Goal: Information Seeking & Learning: Learn about a topic

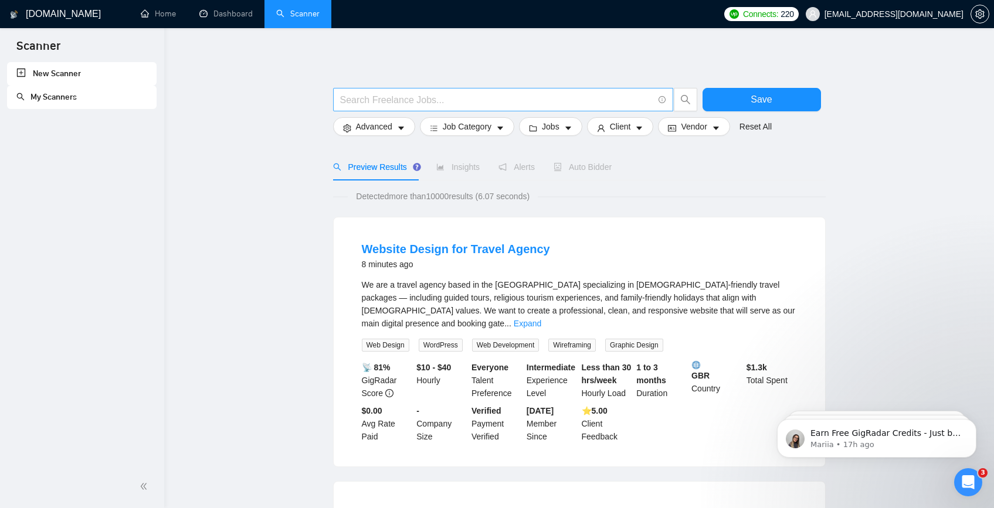
click at [423, 100] on input "text" at bounding box center [496, 100] width 313 height 15
type input "power bi"
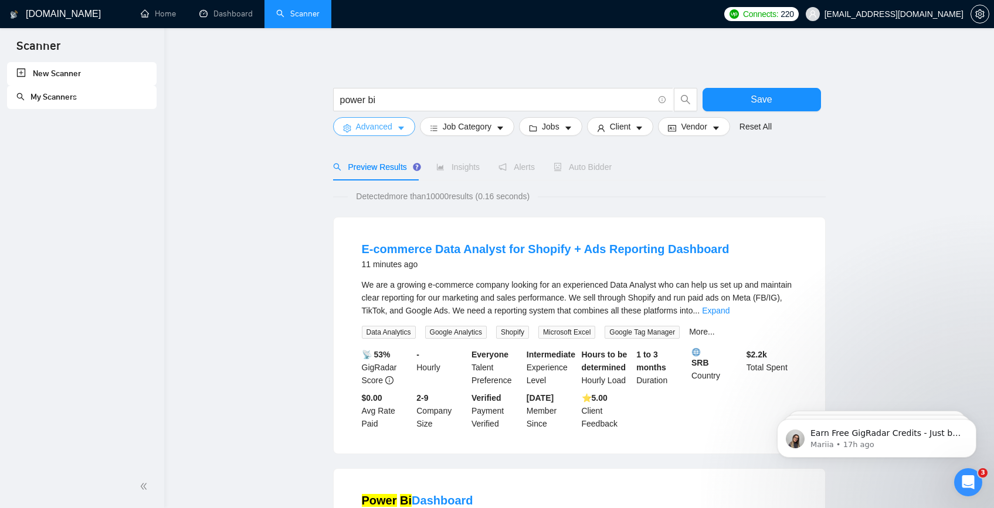
click at [358, 130] on span "Advanced" at bounding box center [374, 126] width 36 height 13
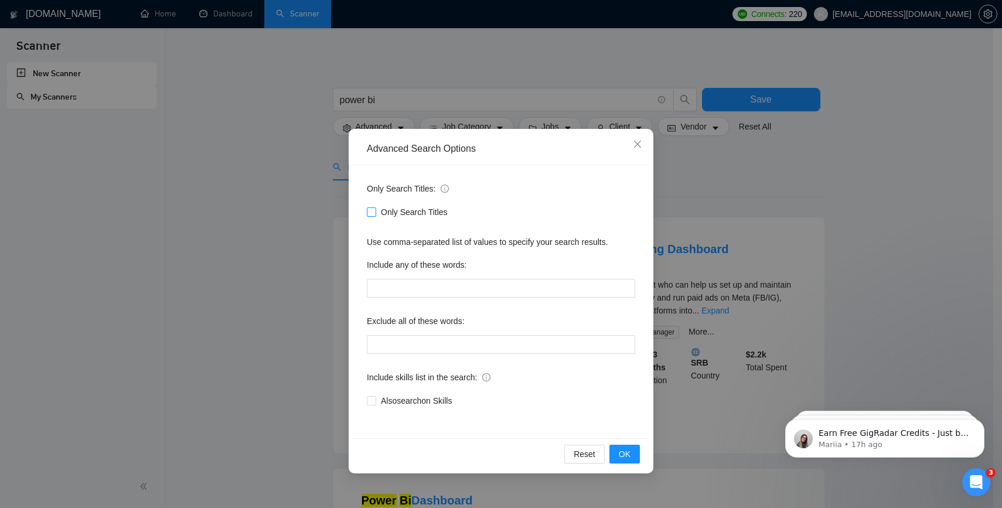
click at [372, 210] on input "Only Search Titles" at bounding box center [371, 212] width 8 height 8
checkbox input "true"
click at [634, 454] on button "OK" at bounding box center [625, 454] width 30 height 19
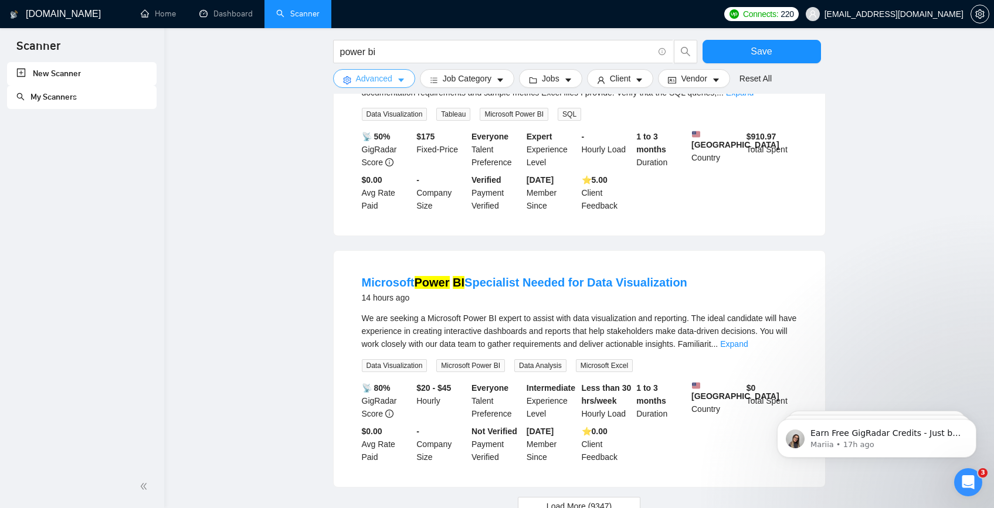
scroll to position [1077, 0]
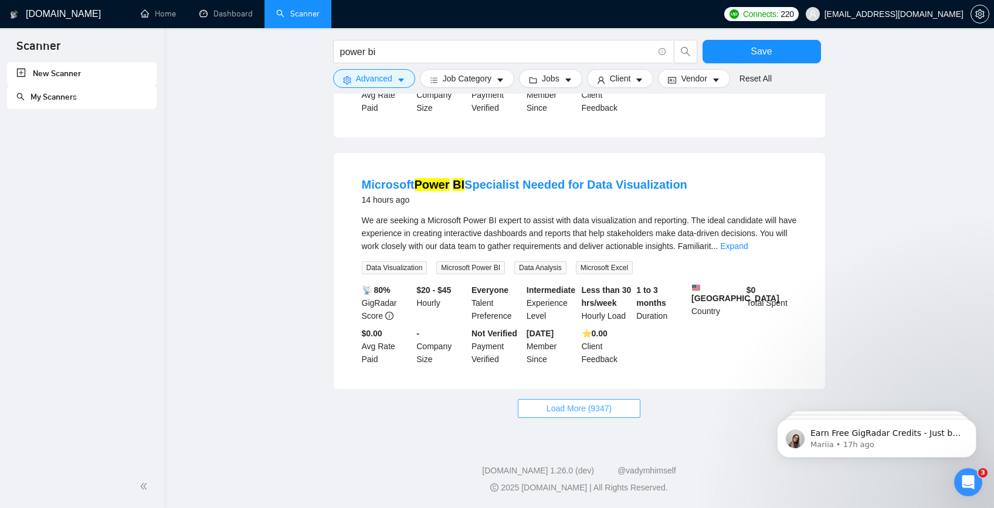
click at [604, 402] on span "Load More (9347)" at bounding box center [578, 408] width 65 height 13
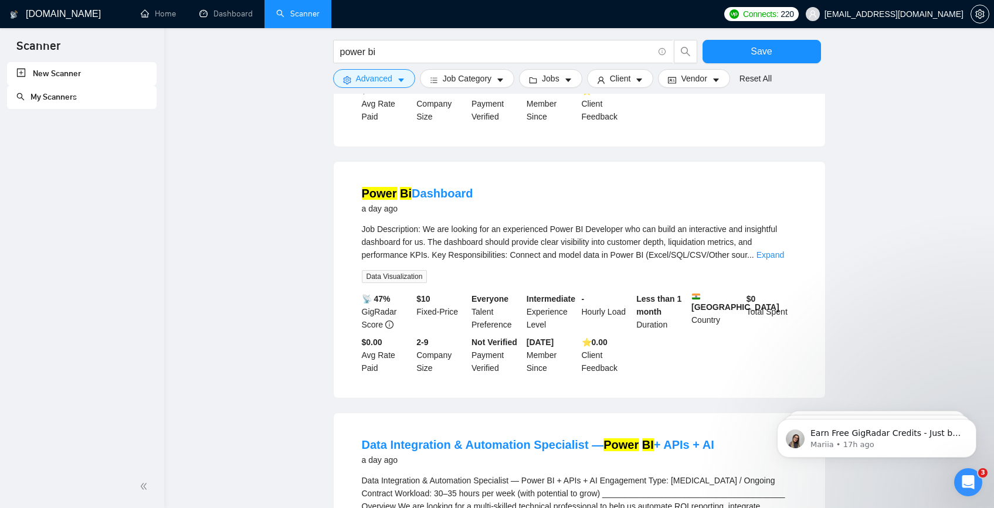
scroll to position [2316, 0]
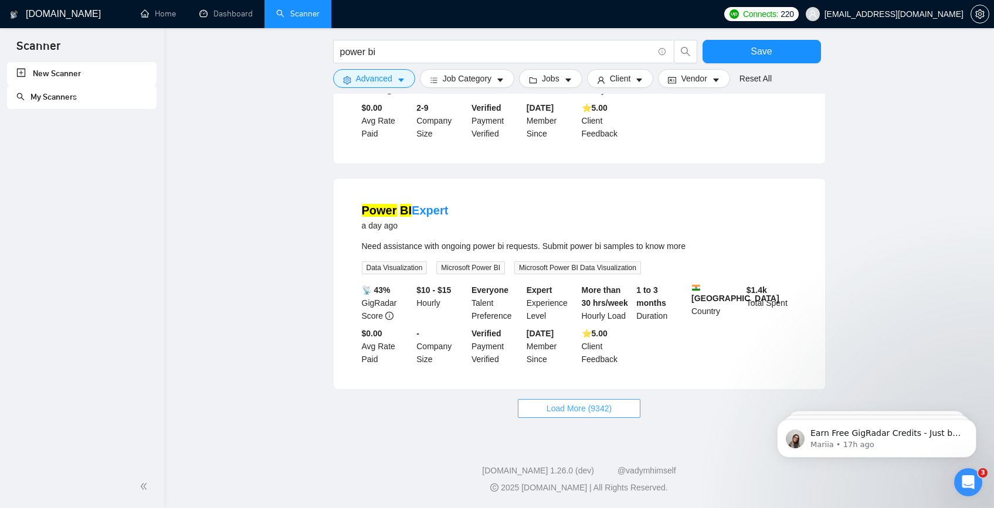
click at [611, 412] on span "Load More (9342)" at bounding box center [578, 408] width 65 height 13
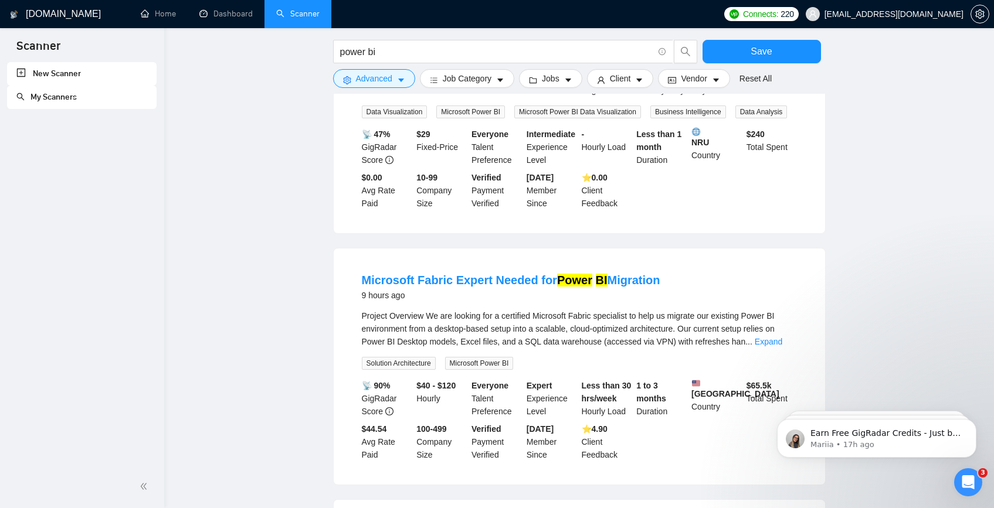
scroll to position [0, 0]
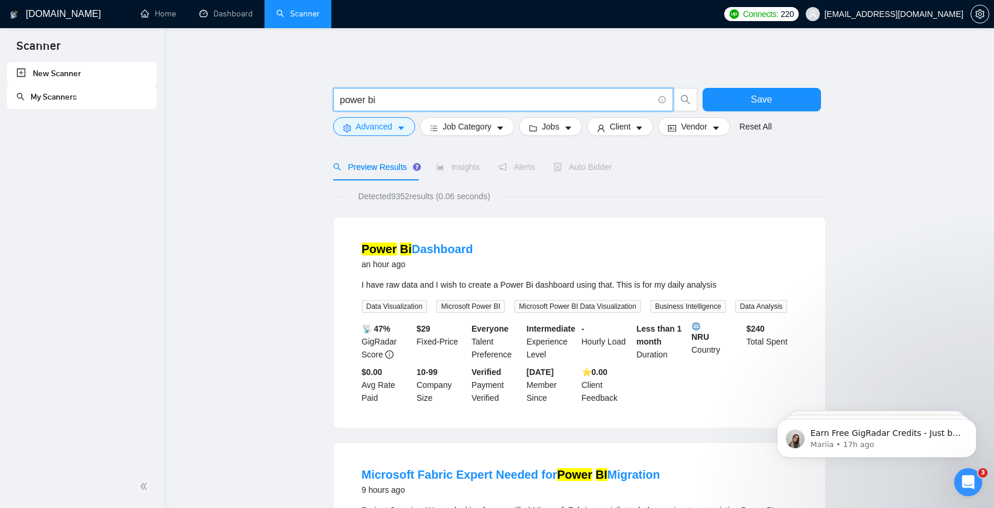
click at [450, 103] on input "power bi" at bounding box center [496, 100] width 313 height 15
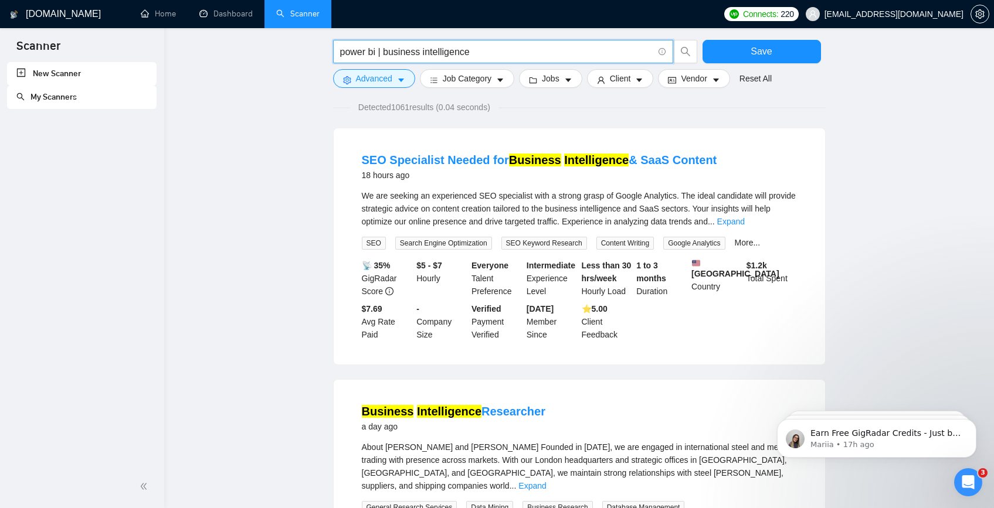
scroll to position [90, 0]
click at [376, 52] on input "power bi | business intelligence" at bounding box center [496, 52] width 313 height 15
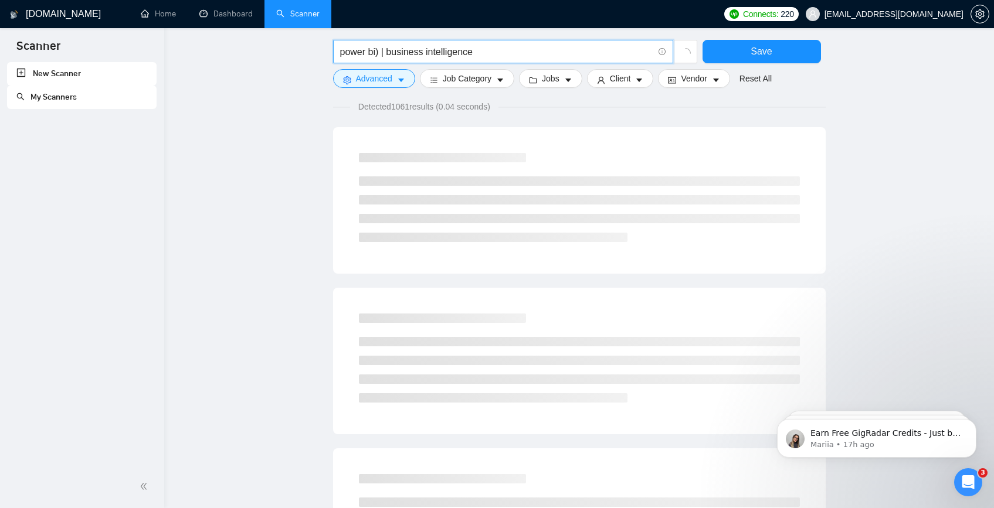
click at [341, 53] on input "power bi) | business intelligence" at bounding box center [496, 52] width 313 height 15
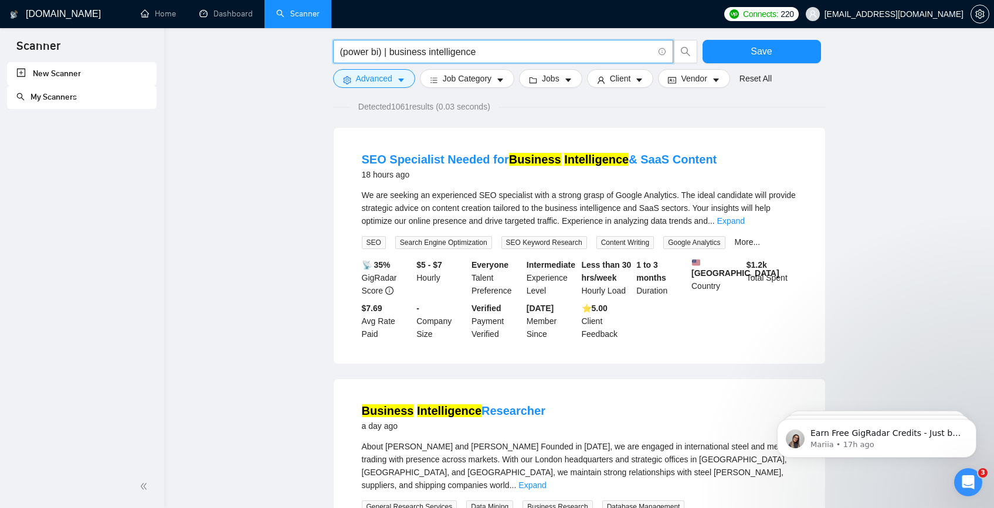
click at [392, 55] on input "(power bi) | business intelligence" at bounding box center [496, 52] width 313 height 15
click at [523, 54] on input "(power bi) | (business intelligence" at bounding box center [496, 52] width 313 height 15
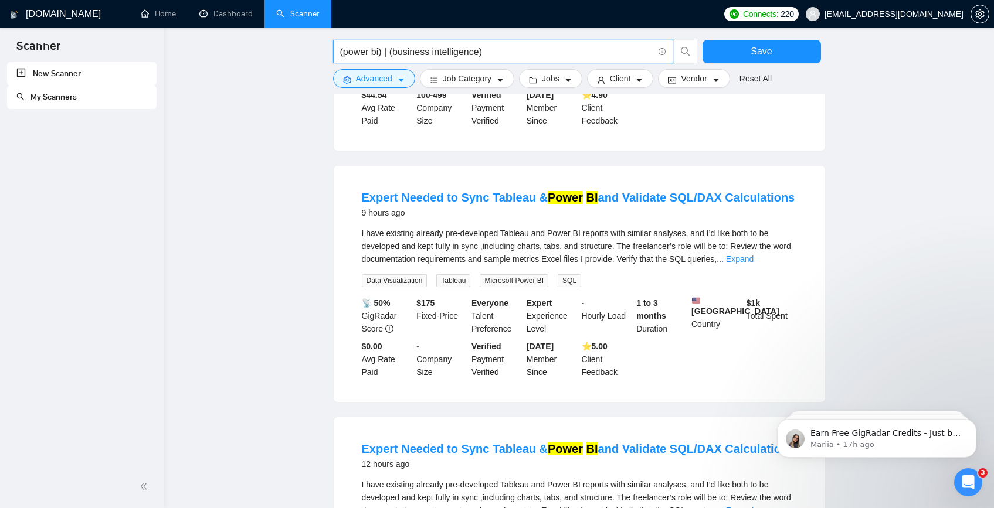
scroll to position [0, 0]
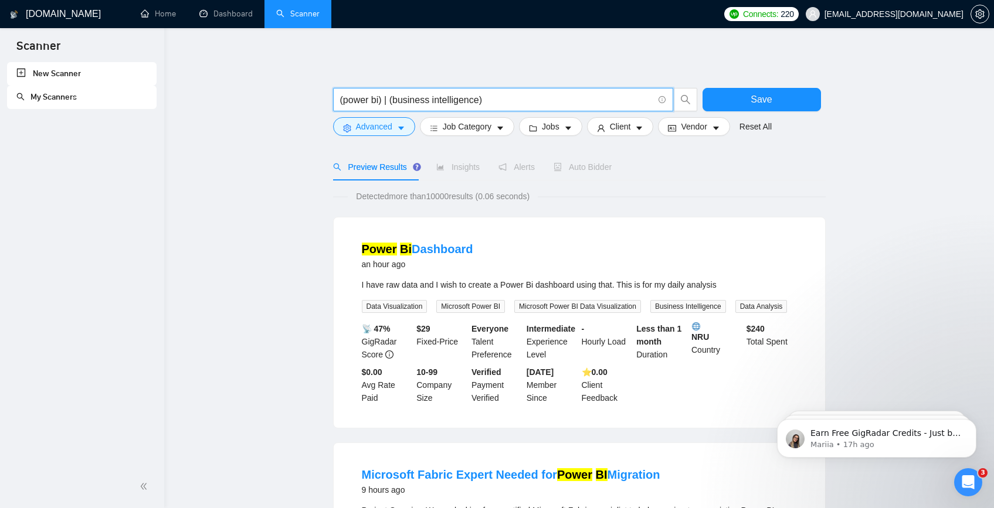
drag, startPoint x: 390, startPoint y: 98, endPoint x: 338, endPoint y: 97, distance: 52.2
click at [338, 97] on span "(power bi) | (business intelligence)" at bounding box center [503, 99] width 340 height 23
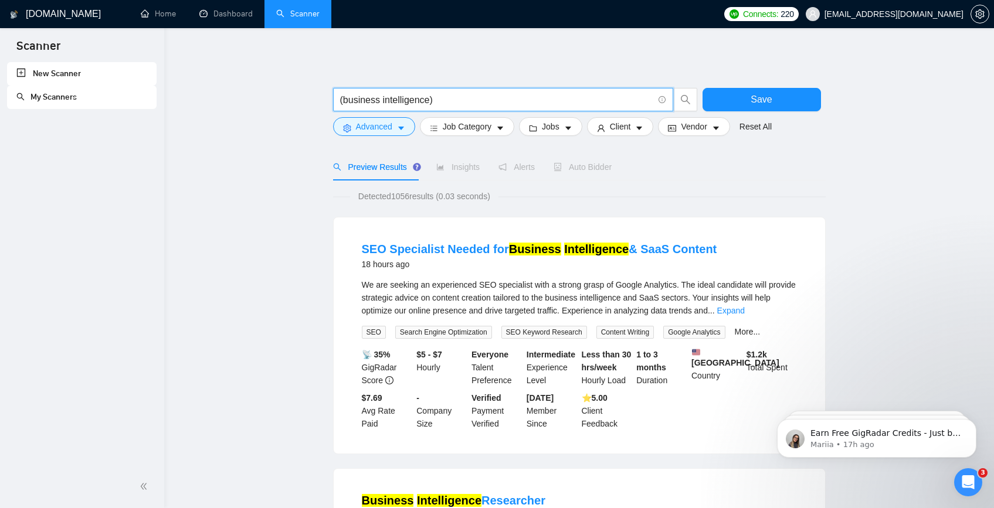
type input "(business intelligence)"
type input "Power BI"
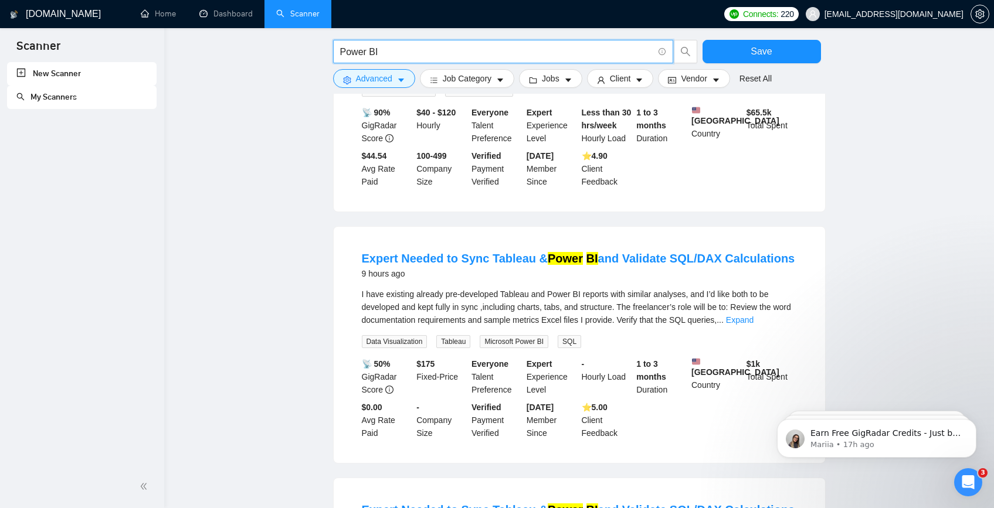
scroll to position [601, 0]
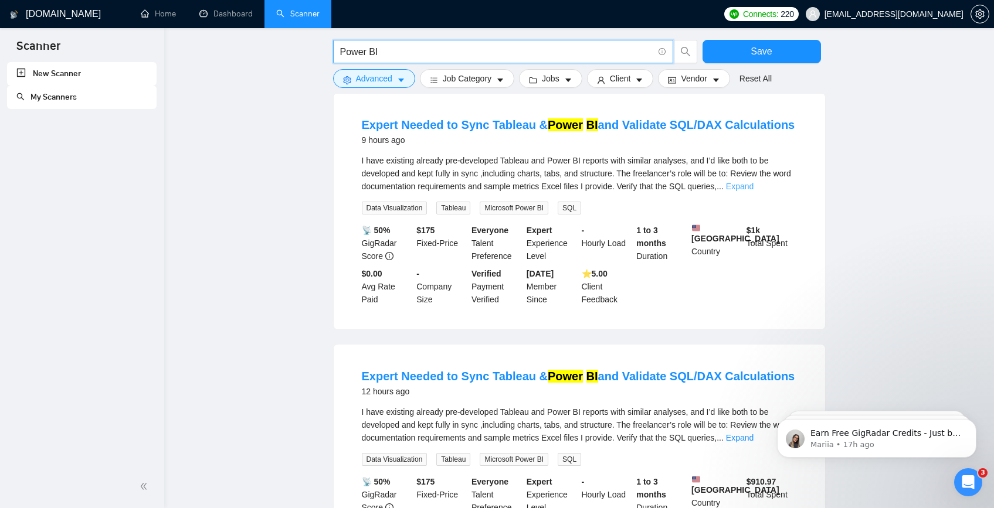
click at [753, 191] on link "Expand" at bounding box center [740, 186] width 28 height 9
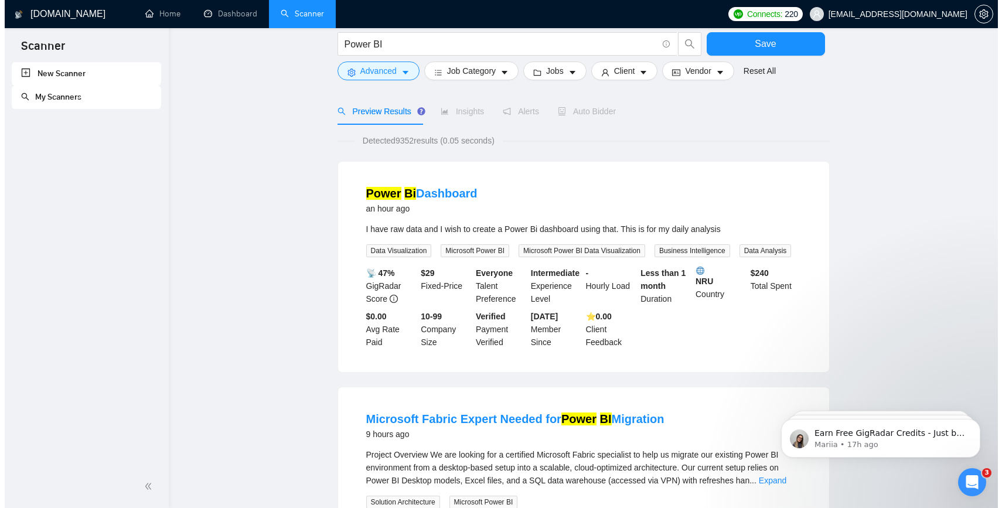
scroll to position [0, 0]
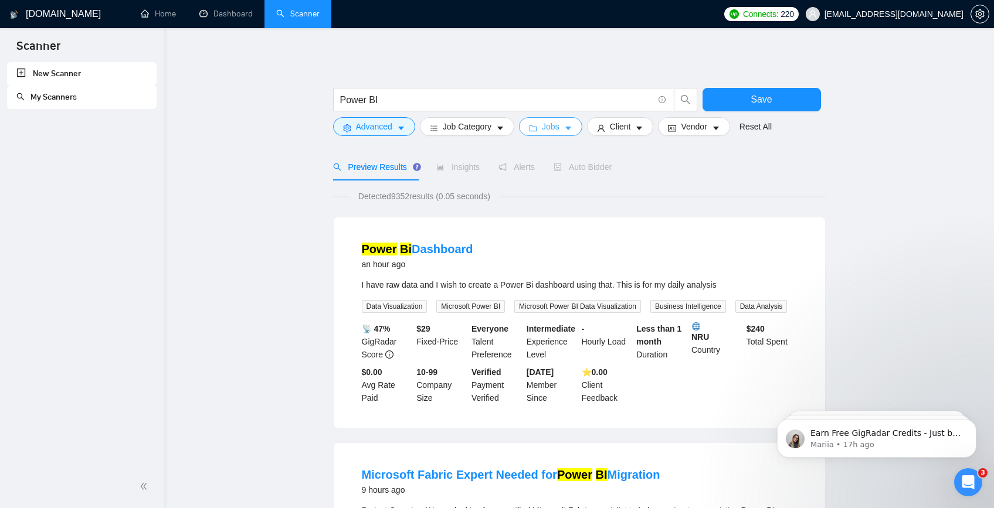
click at [567, 132] on button "Jobs" at bounding box center [550, 126] width 63 height 19
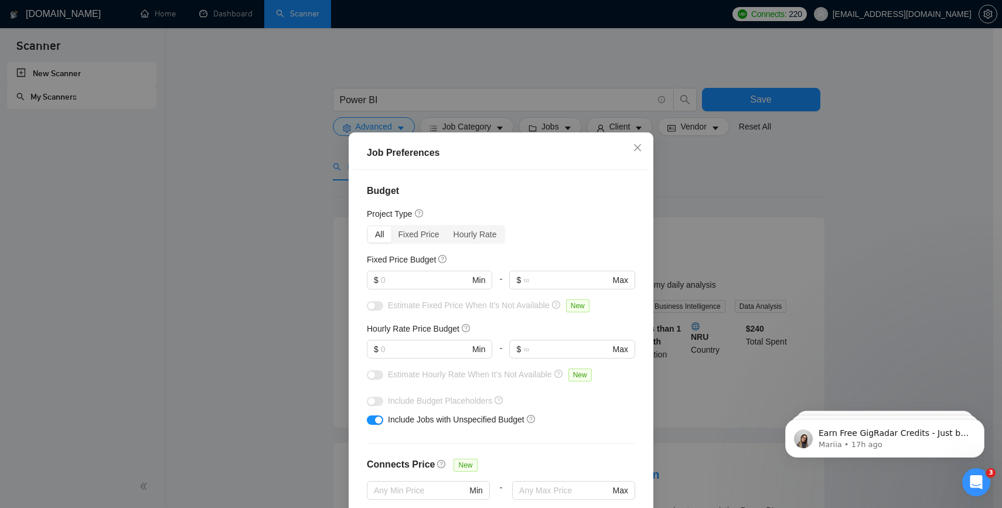
scroll to position [19, 0]
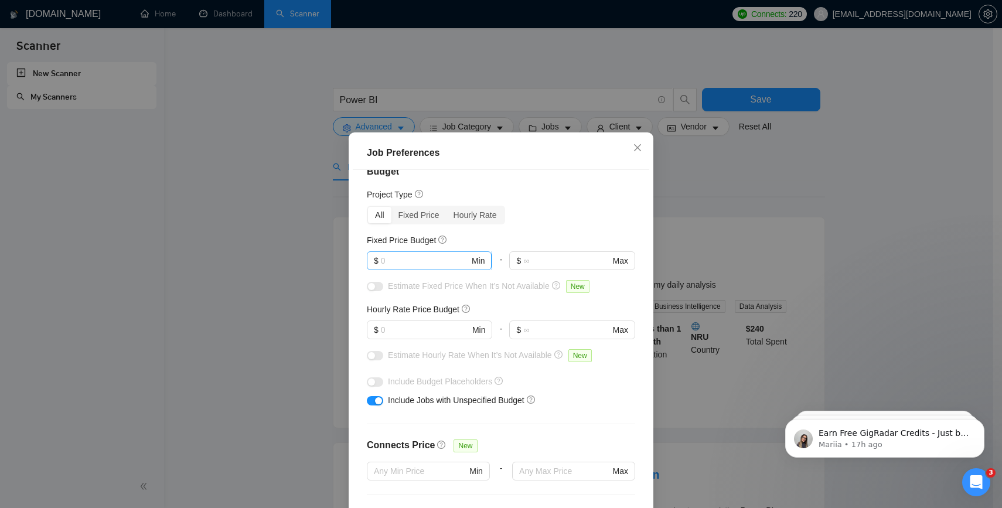
click at [421, 253] on span "$ Min" at bounding box center [429, 260] width 125 height 19
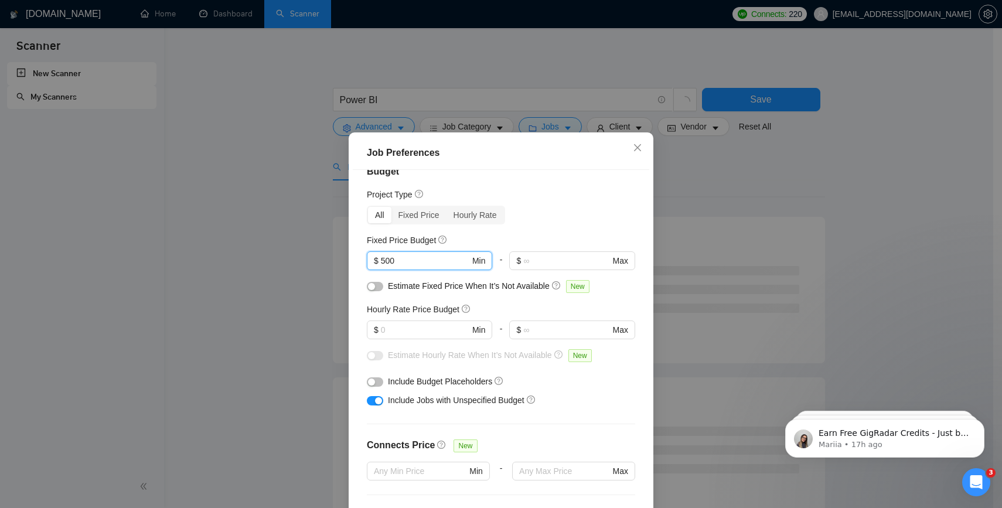
type input "500"
click at [532, 217] on div "All Fixed Price Hourly Rate" at bounding box center [501, 215] width 268 height 19
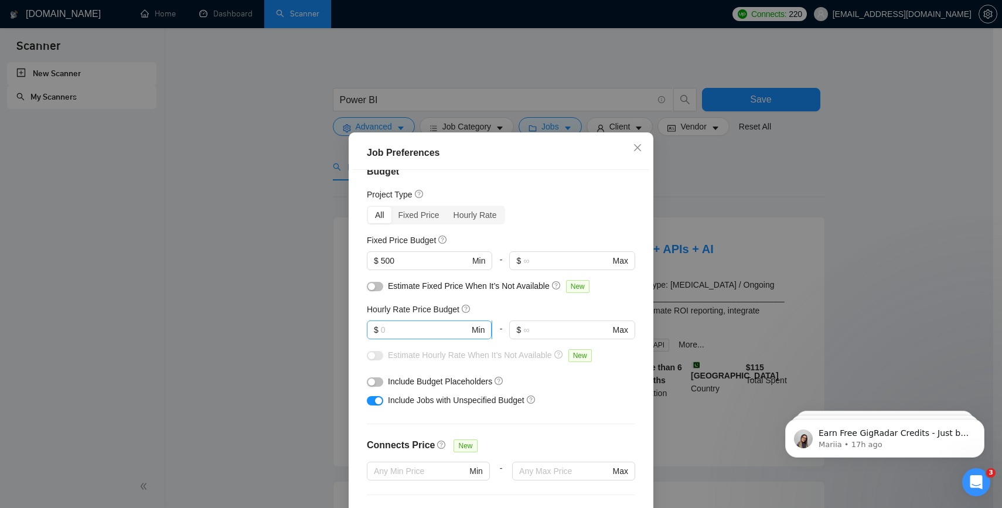
click at [421, 322] on span "$ Min" at bounding box center [429, 330] width 125 height 19
click at [684, 179] on div "Job Preferences Budget Project Type All Fixed Price Hourly Rate Fixed Price Bud…" at bounding box center [501, 254] width 1002 height 508
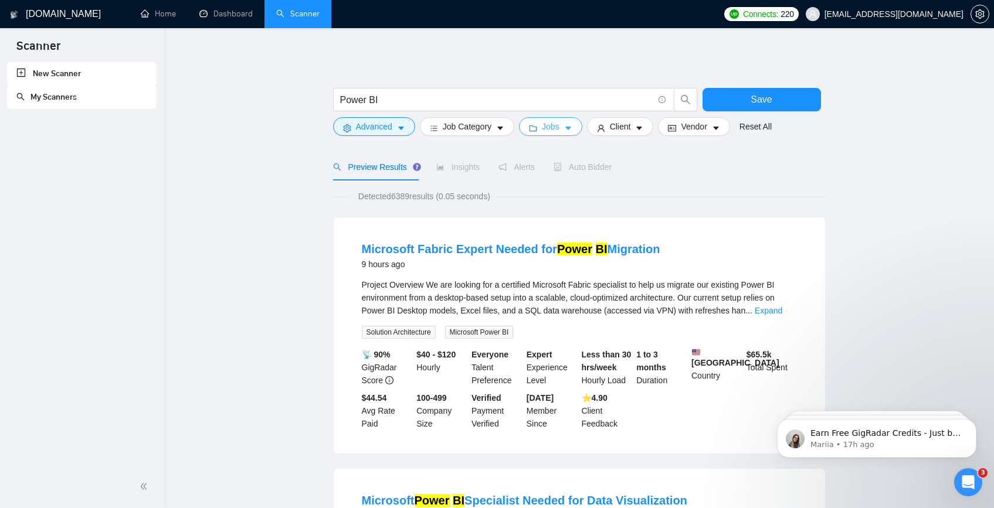
click at [569, 131] on icon "caret-down" at bounding box center [568, 128] width 8 height 8
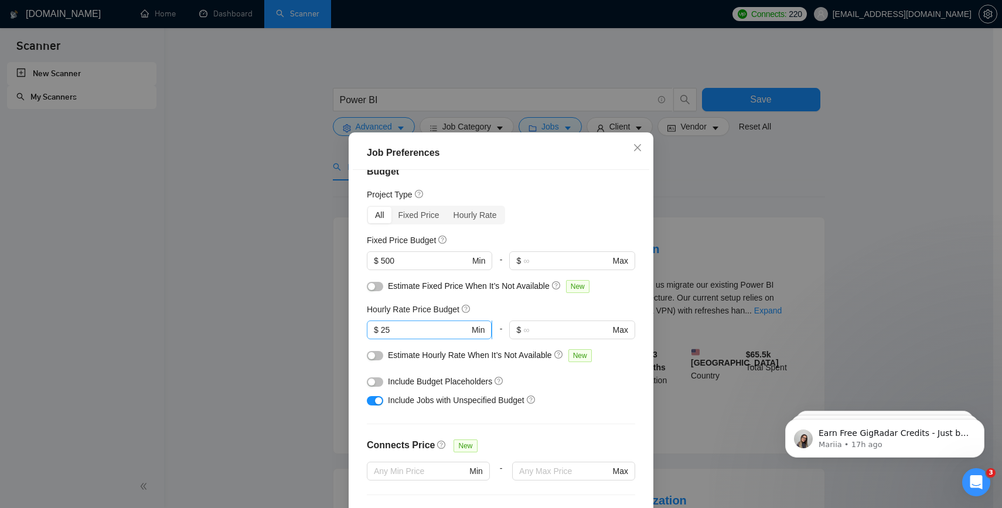
click at [417, 324] on input "25" at bounding box center [425, 330] width 89 height 13
type input "2"
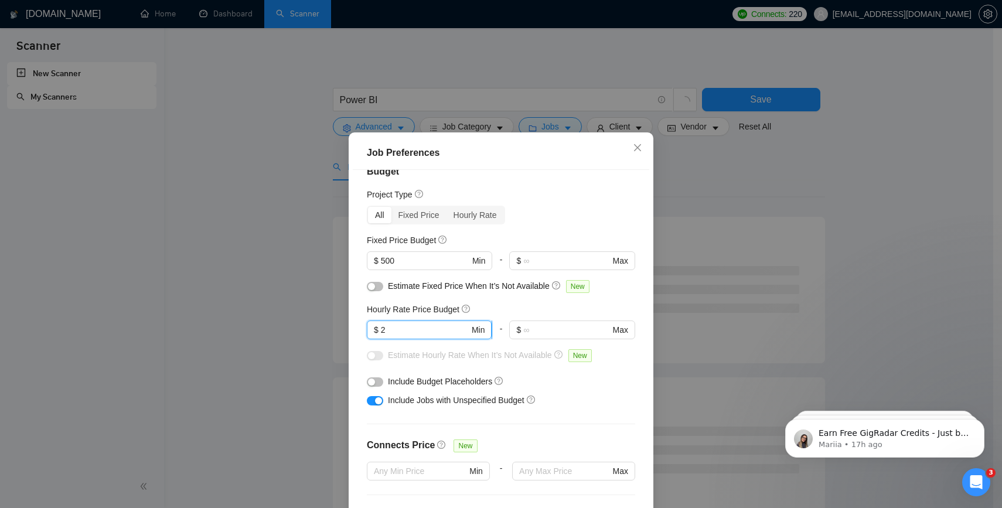
type input "25"
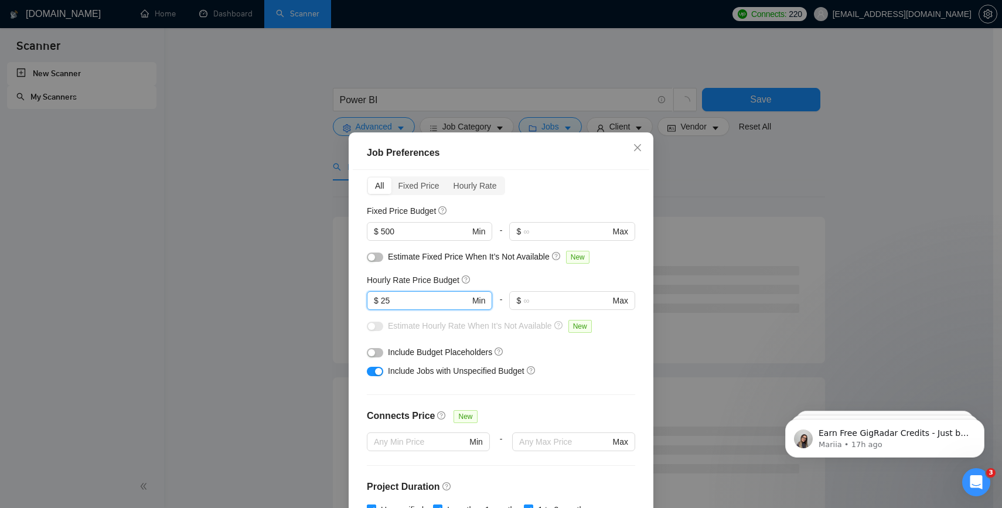
scroll to position [101, 0]
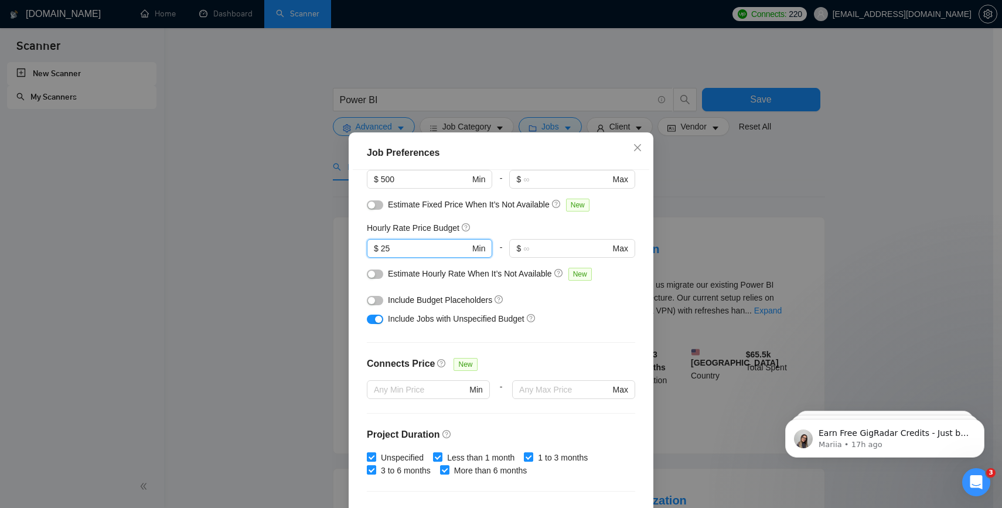
click at [376, 275] on button "button" at bounding box center [375, 274] width 16 height 9
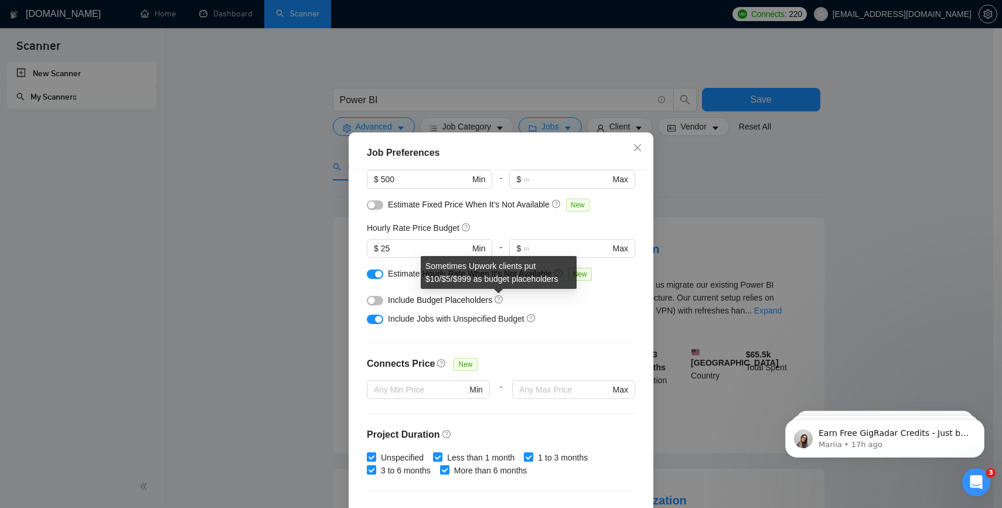
click at [495, 300] on icon "question-circle" at bounding box center [499, 299] width 8 height 8
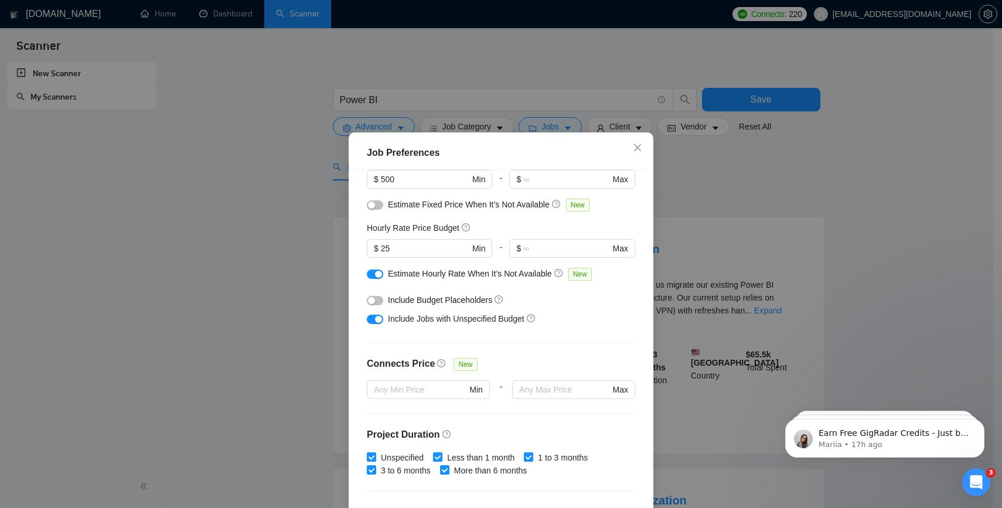
click at [373, 302] on button "button" at bounding box center [375, 300] width 16 height 9
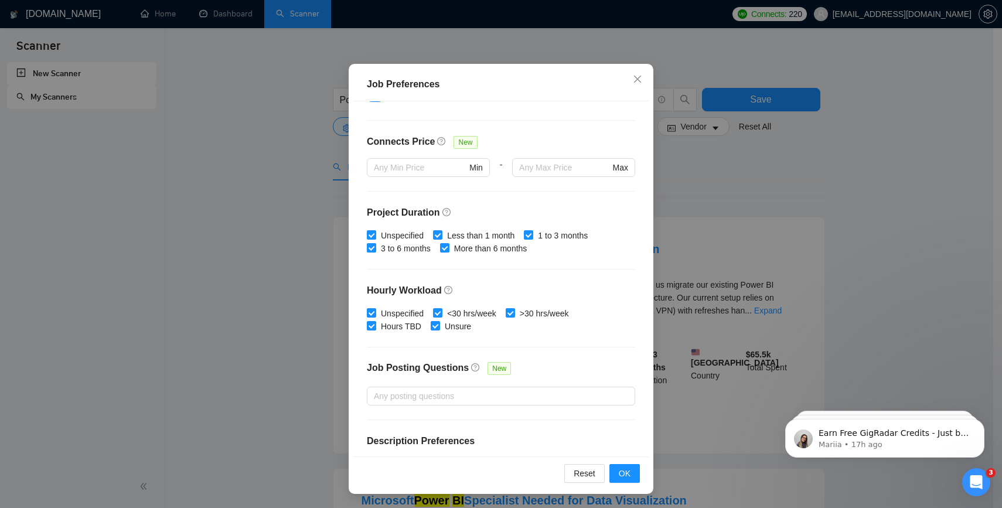
scroll to position [244, 0]
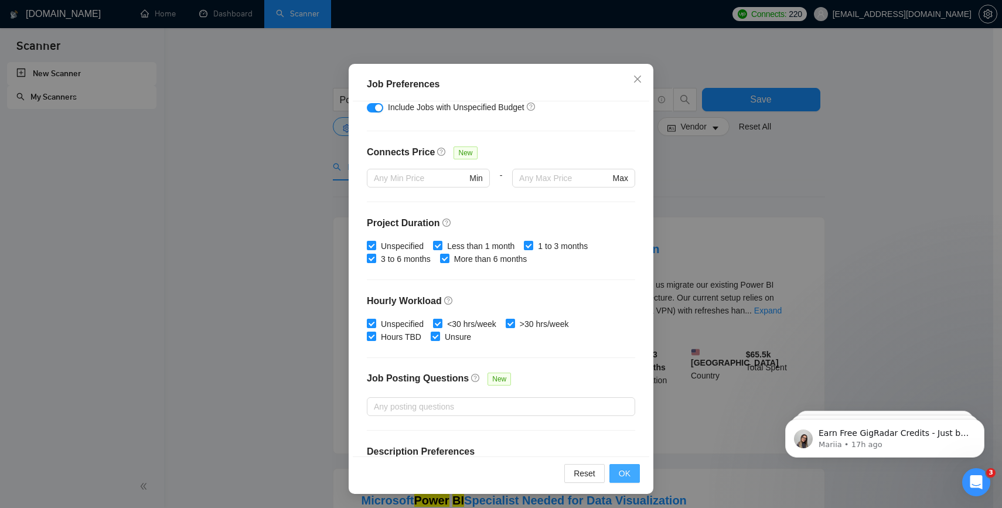
click at [610, 465] on button "OK" at bounding box center [625, 473] width 30 height 19
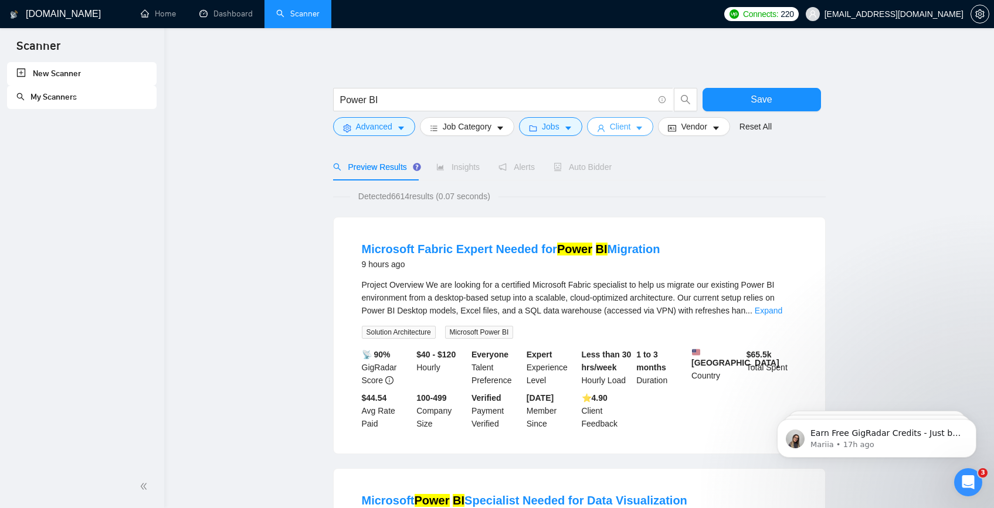
click at [603, 124] on icon "user" at bounding box center [601, 128] width 8 height 8
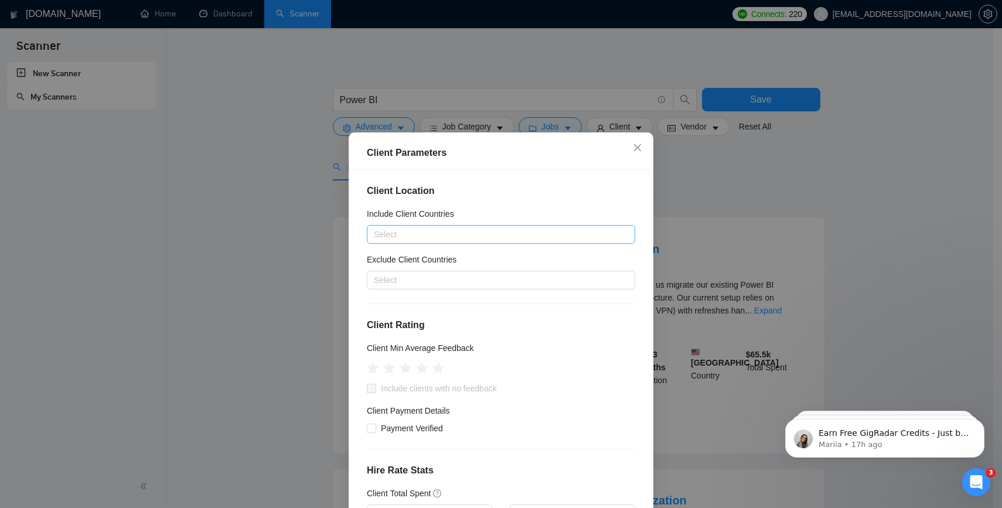
click at [444, 236] on div at bounding box center [495, 234] width 251 height 14
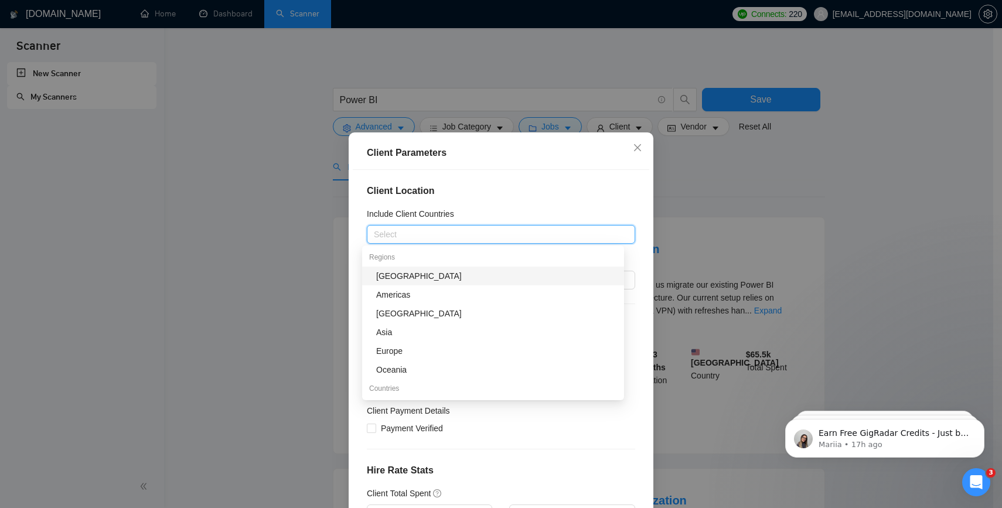
click at [497, 213] on div "Include Client Countries" at bounding box center [501, 217] width 268 height 18
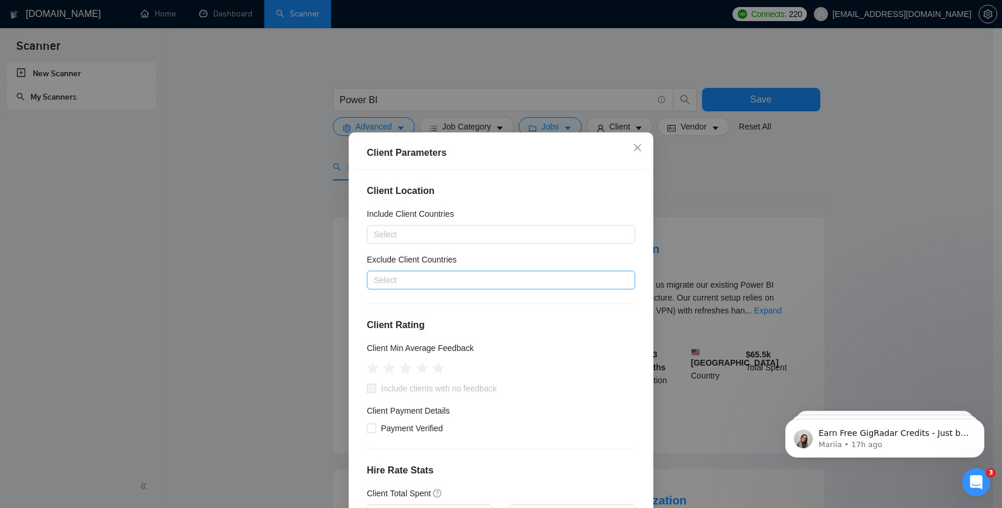
click at [467, 276] on div at bounding box center [495, 280] width 251 height 14
type input "india"
click at [487, 315] on div "[GEOGRAPHIC_DATA]" at bounding box center [496, 321] width 241 height 13
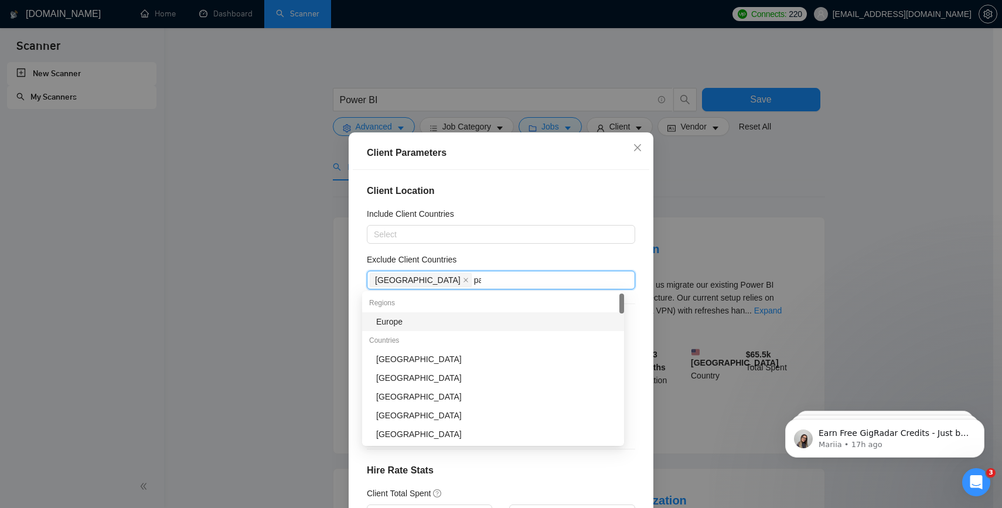
type input "pak"
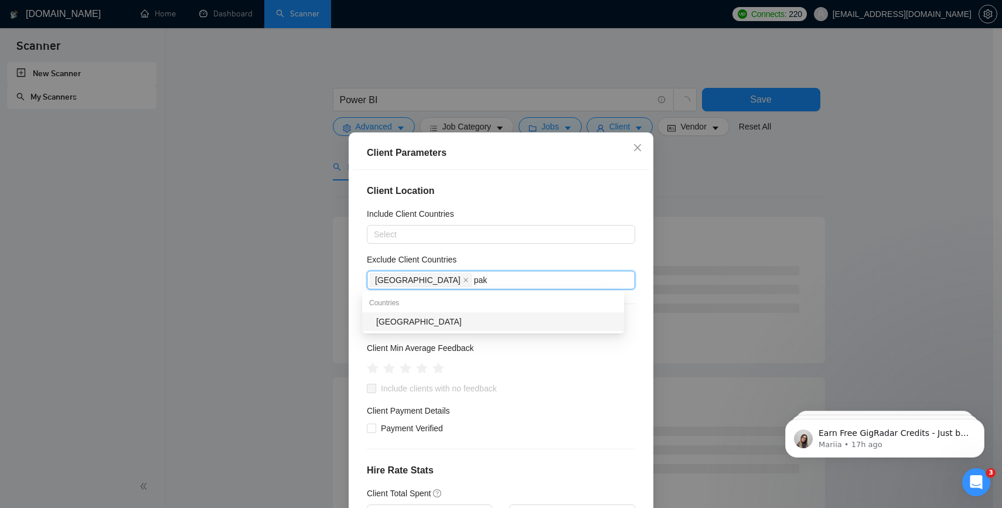
click at [471, 321] on div "[GEOGRAPHIC_DATA]" at bounding box center [496, 321] width 241 height 13
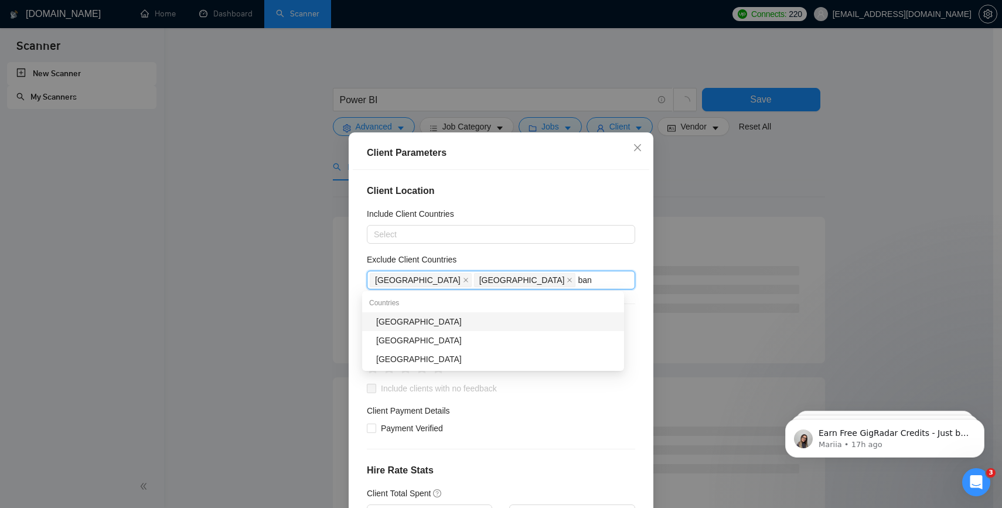
type input "bang"
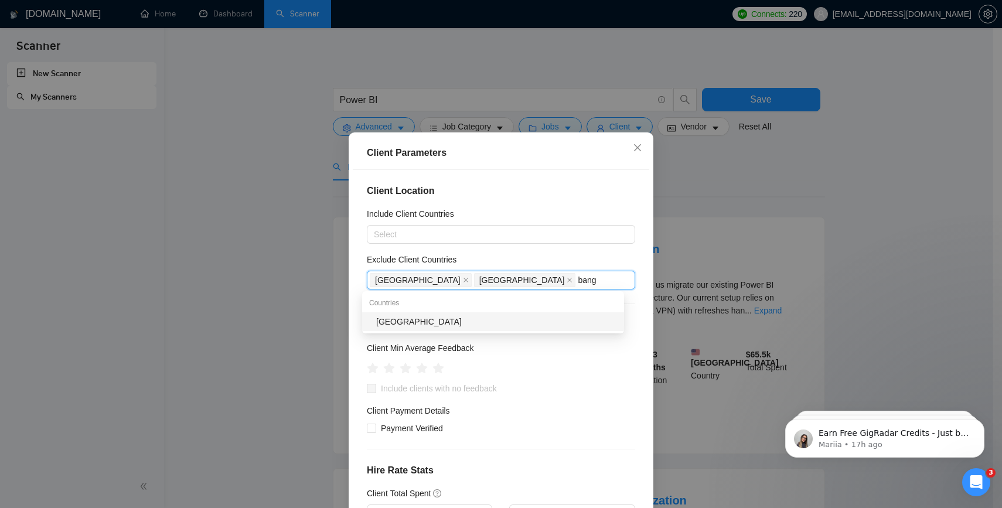
click at [471, 323] on div "[GEOGRAPHIC_DATA]" at bounding box center [496, 321] width 241 height 13
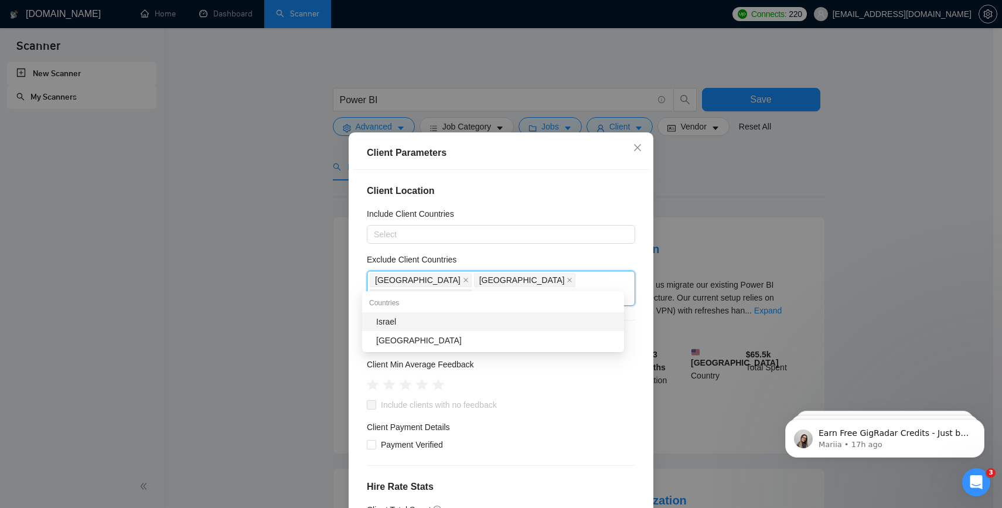
type input "sri"
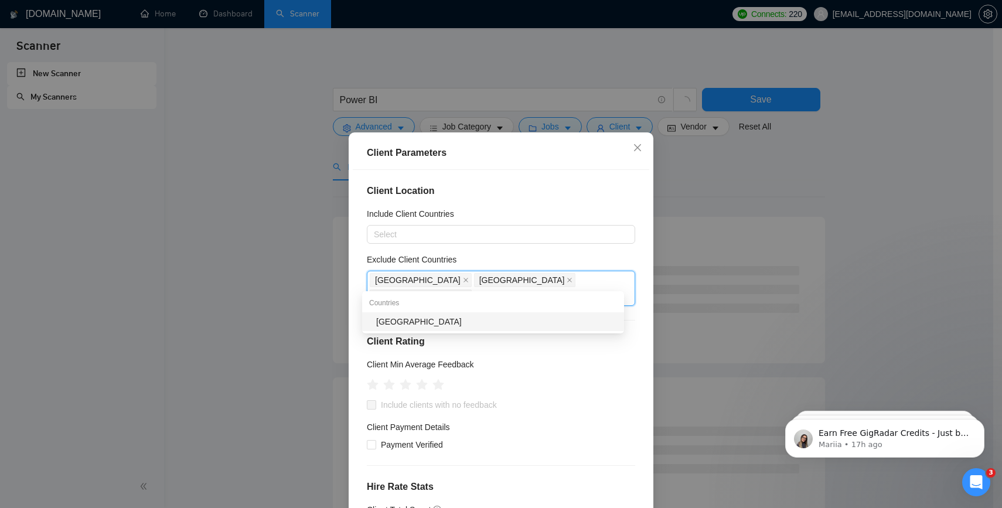
click at [463, 326] on div "[GEOGRAPHIC_DATA]" at bounding box center [496, 321] width 241 height 13
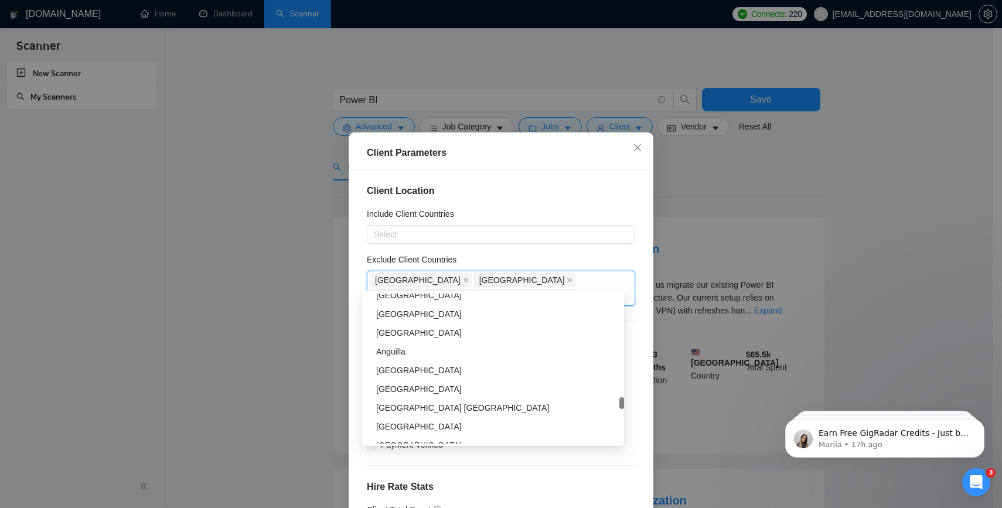
scroll to position [3203, 0]
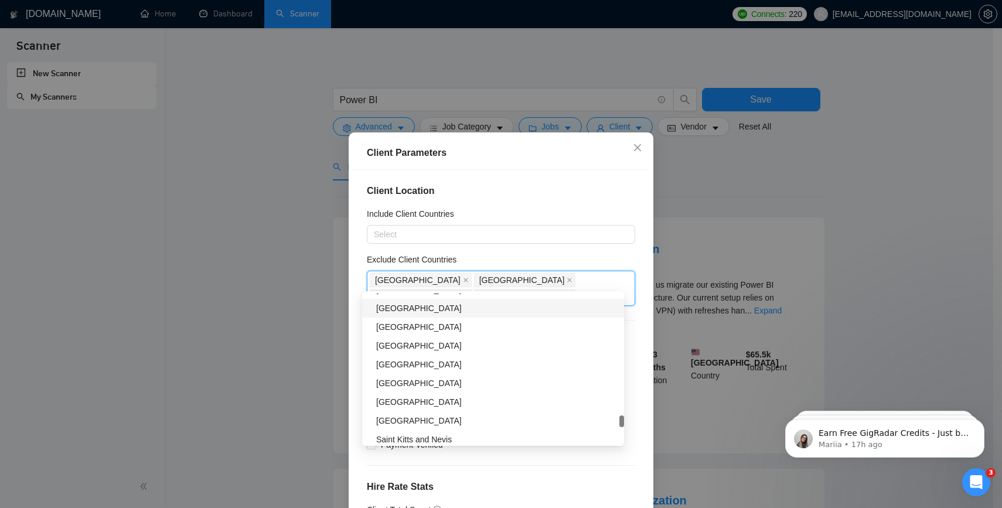
click at [559, 246] on div "Client Location Include Client Countries Select Exclude Client Countries [GEOGR…" at bounding box center [501, 348] width 297 height 356
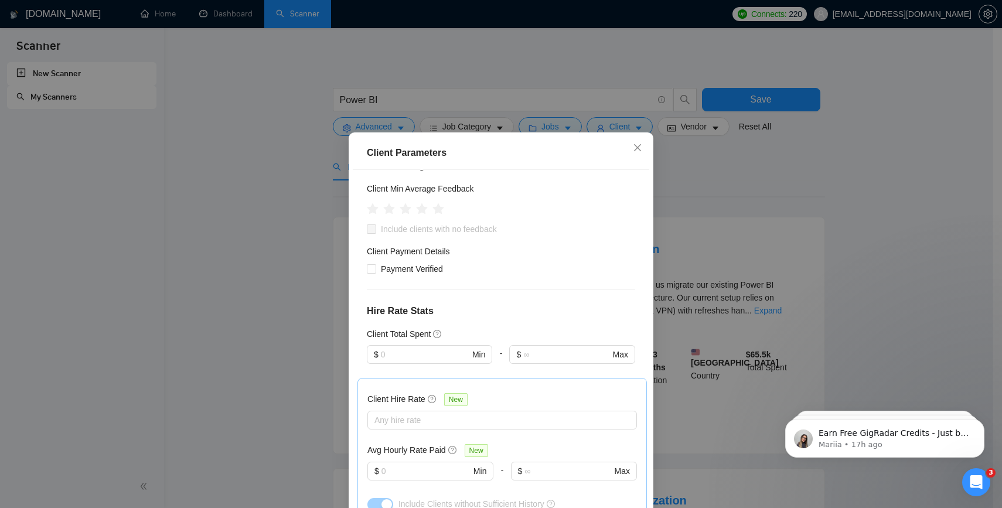
scroll to position [0, 0]
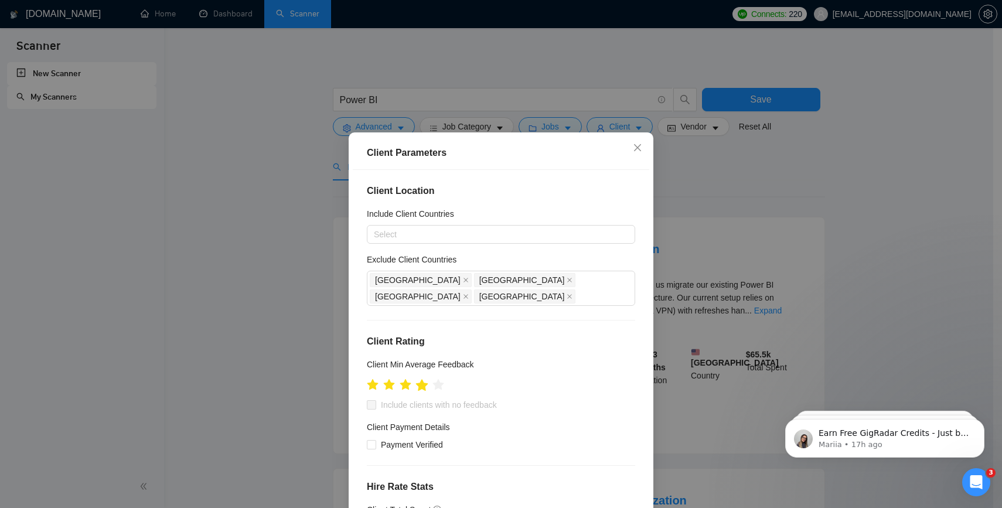
click at [420, 379] on icon "star" at bounding box center [422, 385] width 13 height 13
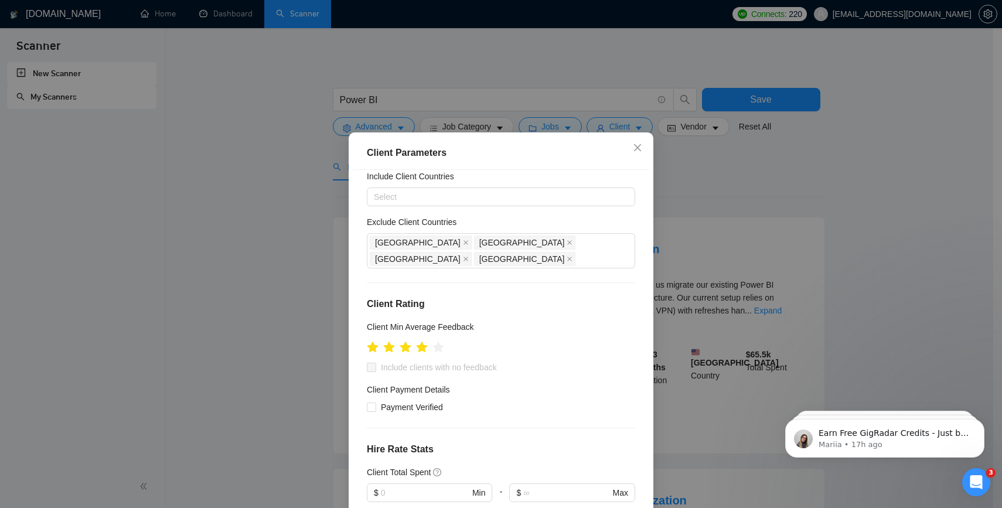
scroll to position [84, 0]
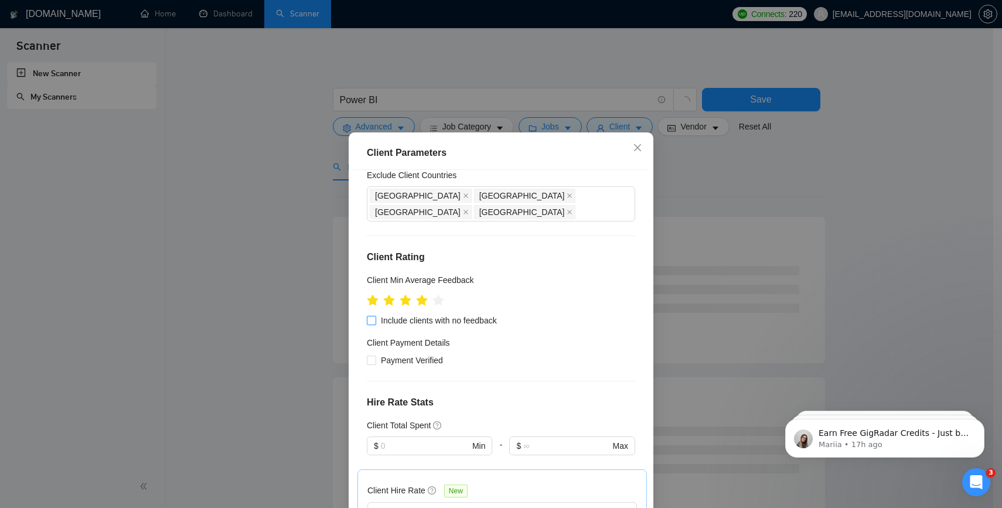
click at [370, 316] on input "Include clients with no feedback" at bounding box center [371, 320] width 8 height 8
checkbox input "true"
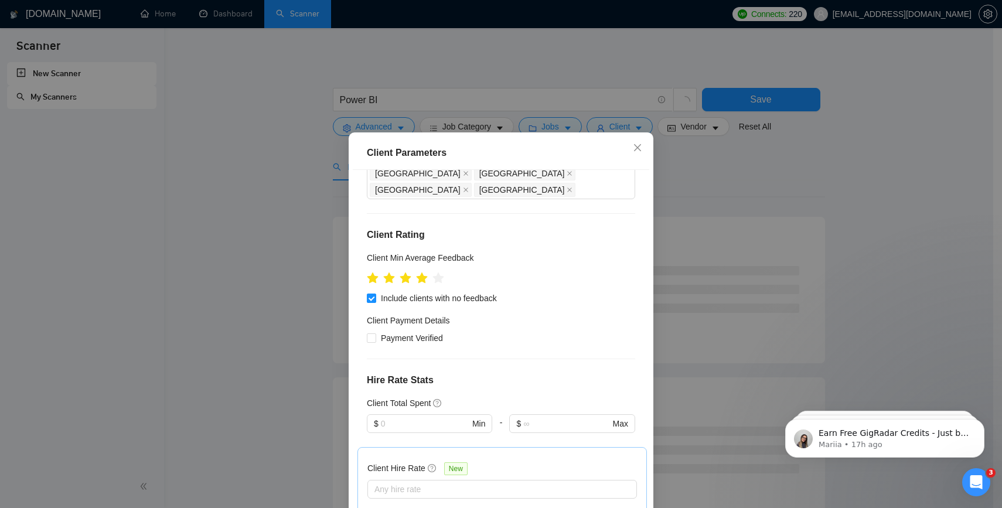
scroll to position [176, 0]
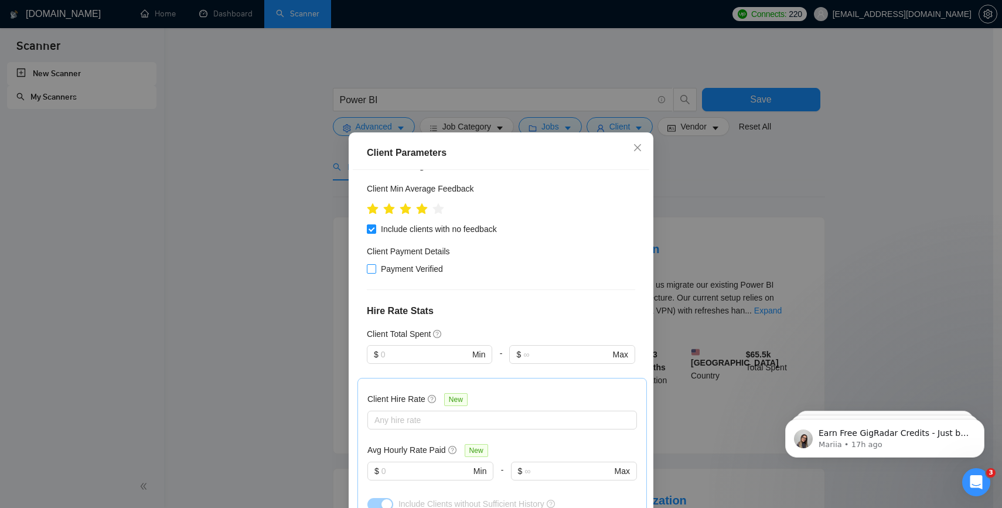
click at [376, 263] on span "Payment Verified" at bounding box center [412, 269] width 72 height 13
click at [373, 264] on input "Payment Verified" at bounding box center [371, 268] width 8 height 8
checkbox input "true"
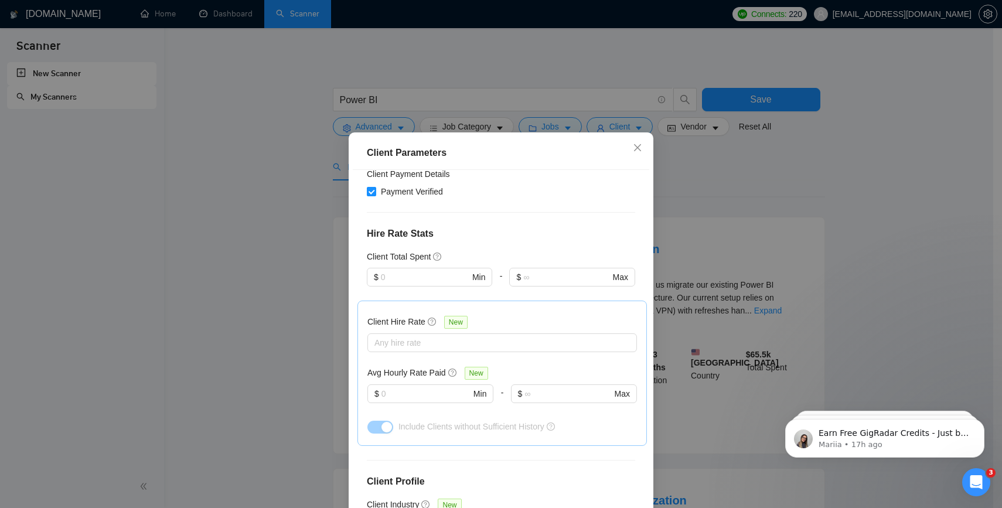
scroll to position [259, 0]
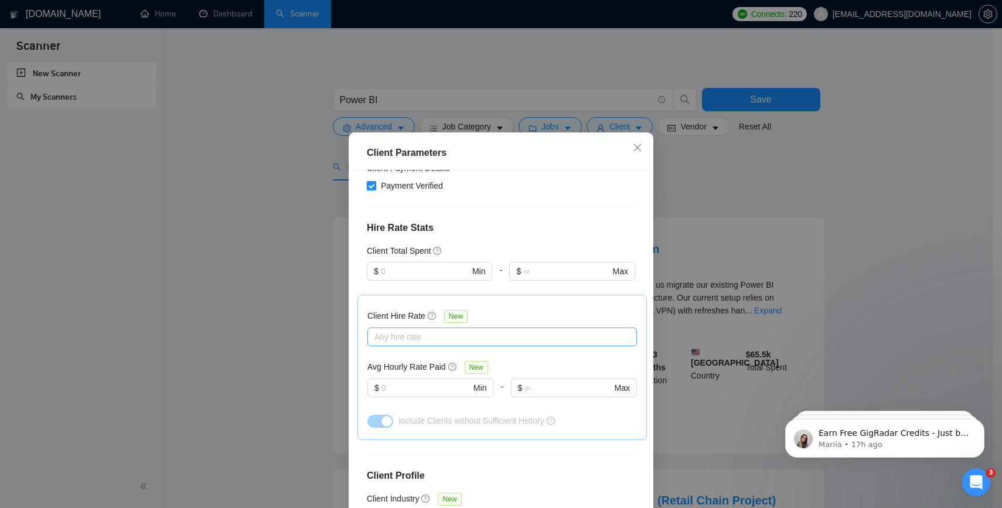
click at [420, 330] on div at bounding box center [496, 337] width 252 height 14
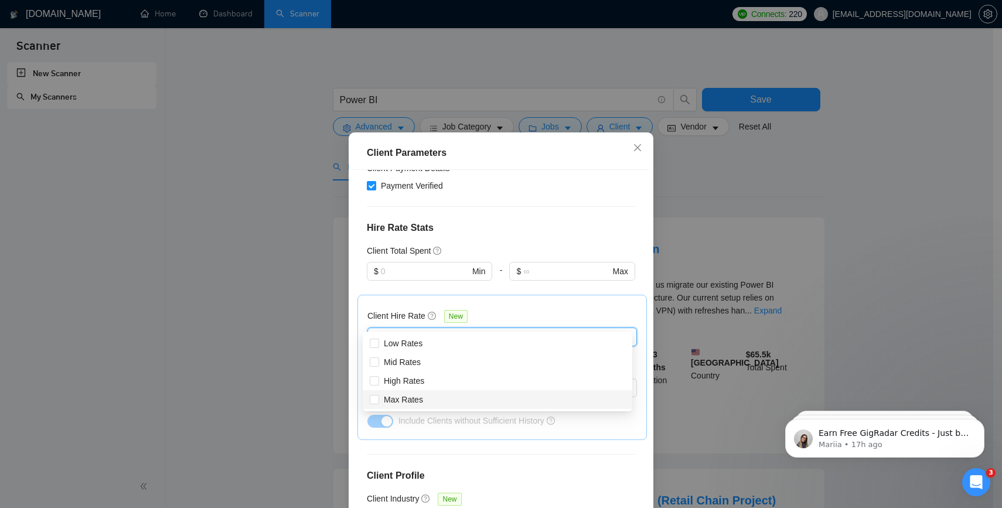
click at [367, 401] on div "Max Rates" at bounding box center [498, 399] width 270 height 19
checkbox input "true"
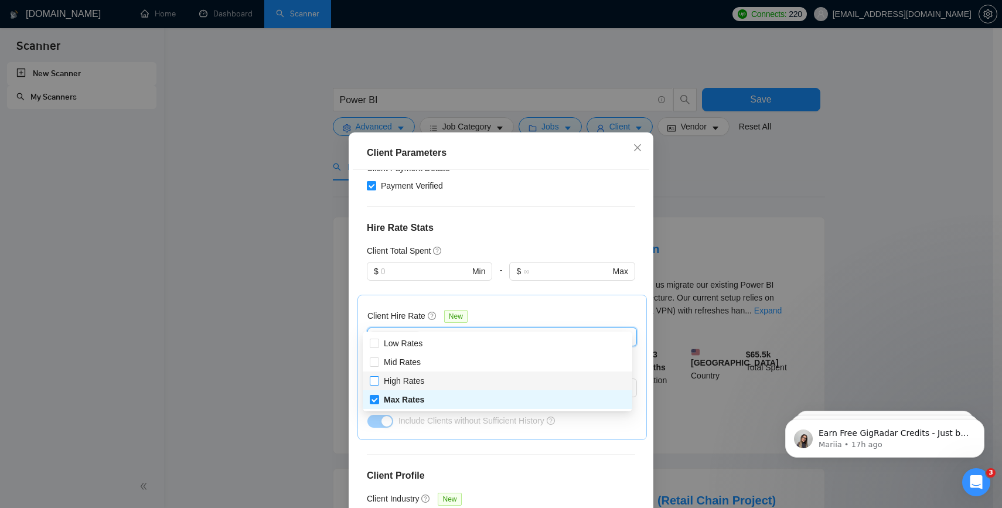
click at [372, 381] on input "High Rates" at bounding box center [374, 380] width 8 height 8
checkbox input "true"
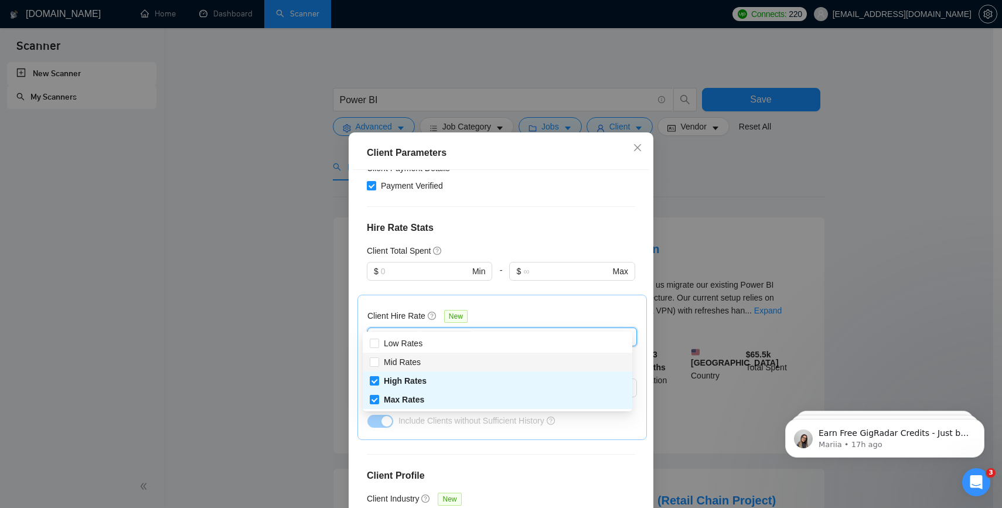
click at [372, 369] on div "Mid Rates" at bounding box center [498, 362] width 270 height 19
checkbox input "true"
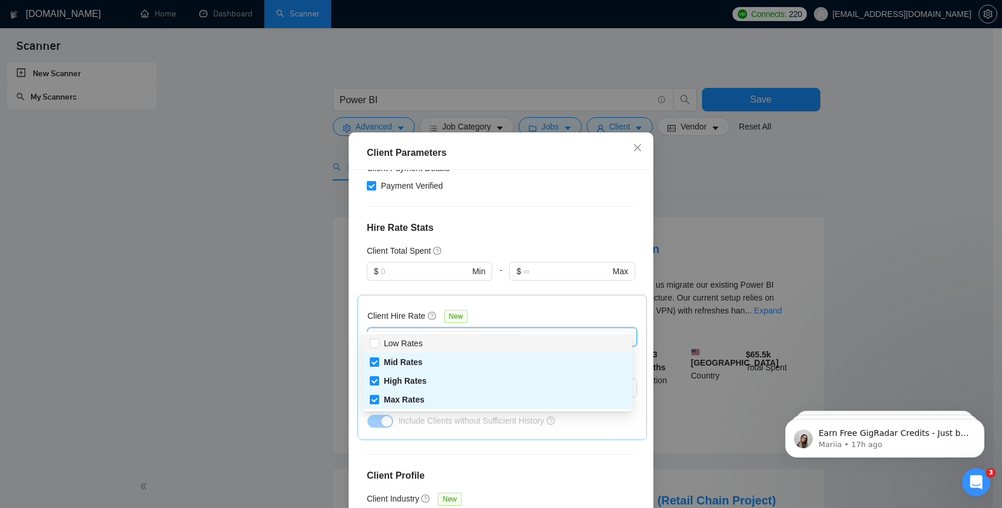
click at [574, 310] on div "Client Hire Rate New" at bounding box center [503, 319] width 270 height 18
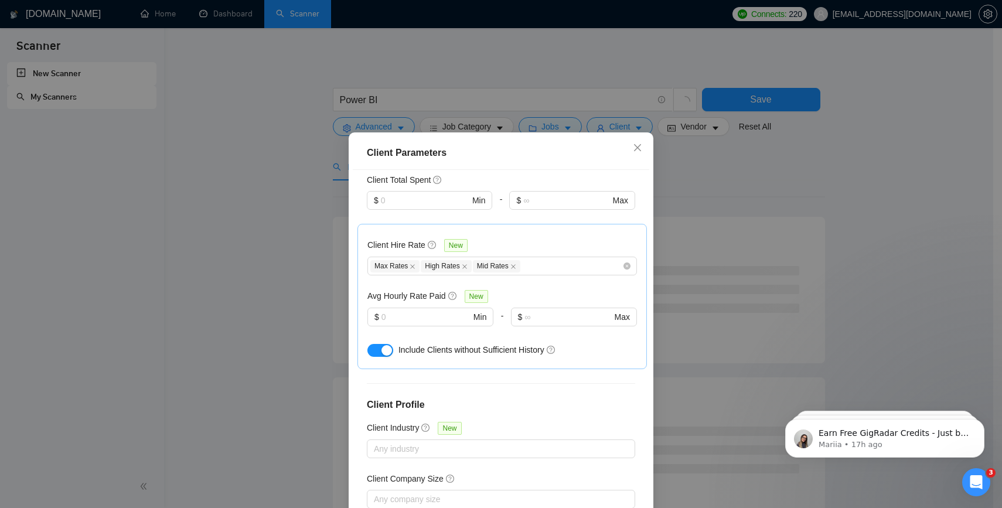
scroll to position [331, 0]
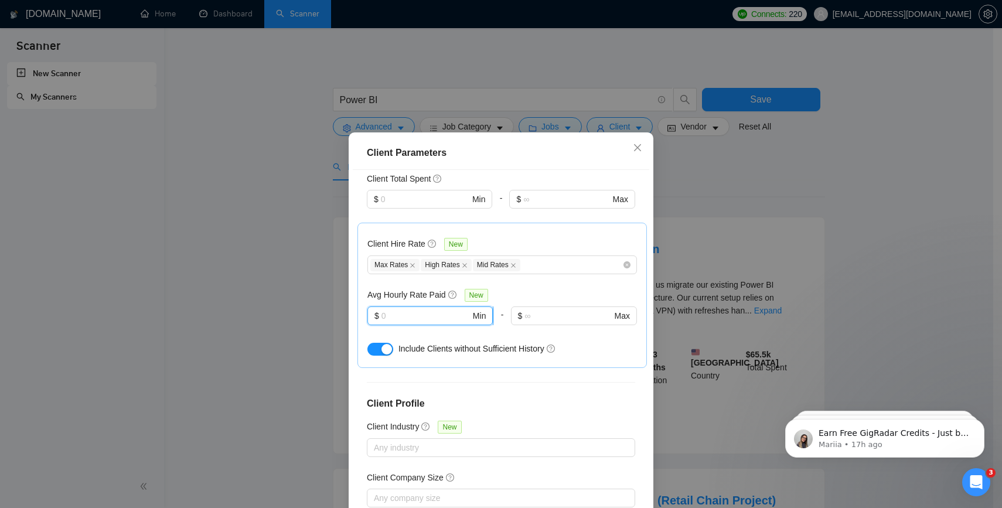
click at [453, 310] on input "text" at bounding box center [426, 316] width 89 height 13
click at [586, 325] on div at bounding box center [574, 332] width 126 height 14
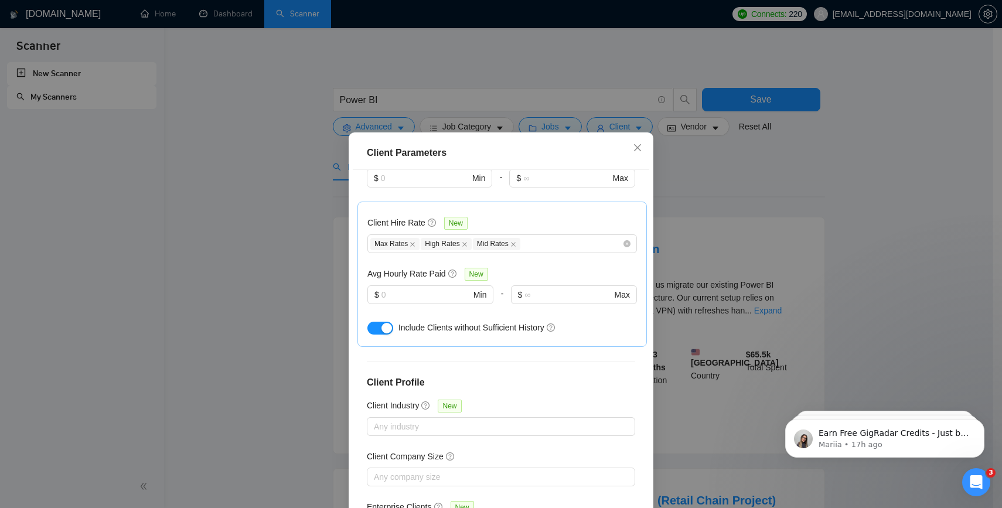
scroll to position [375, 0]
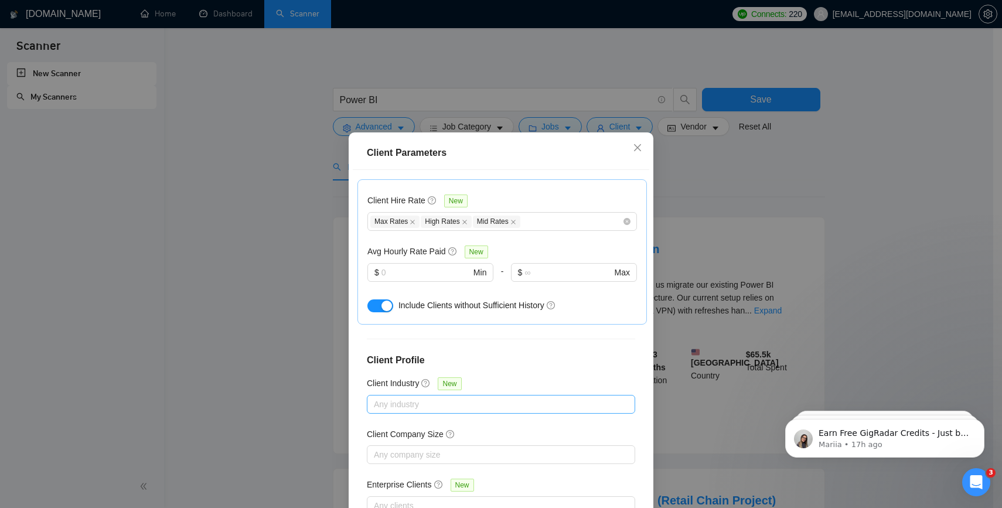
click at [478, 397] on div at bounding box center [495, 404] width 251 height 14
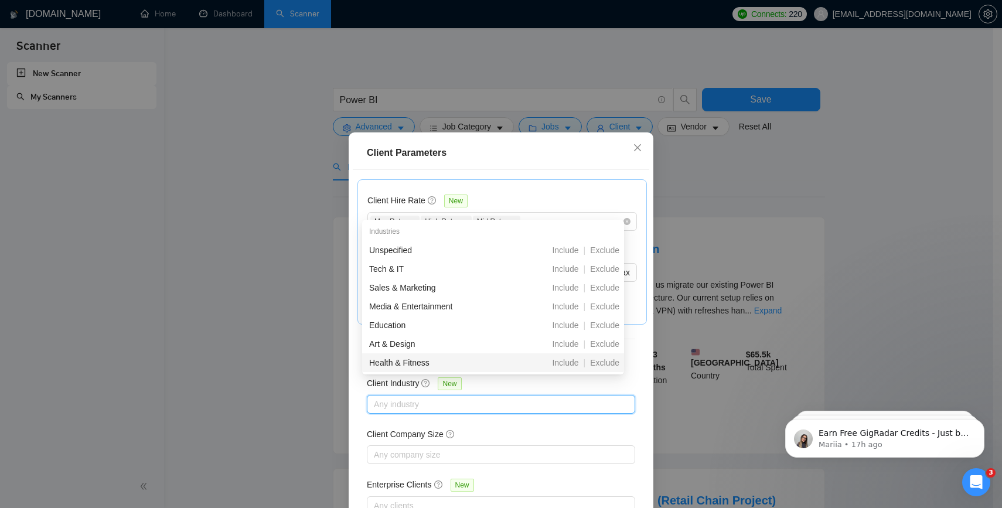
click at [474, 403] on div "Client Location Include Client Countries Select Exclude Client Countries [GEOGR…" at bounding box center [501, 348] width 297 height 356
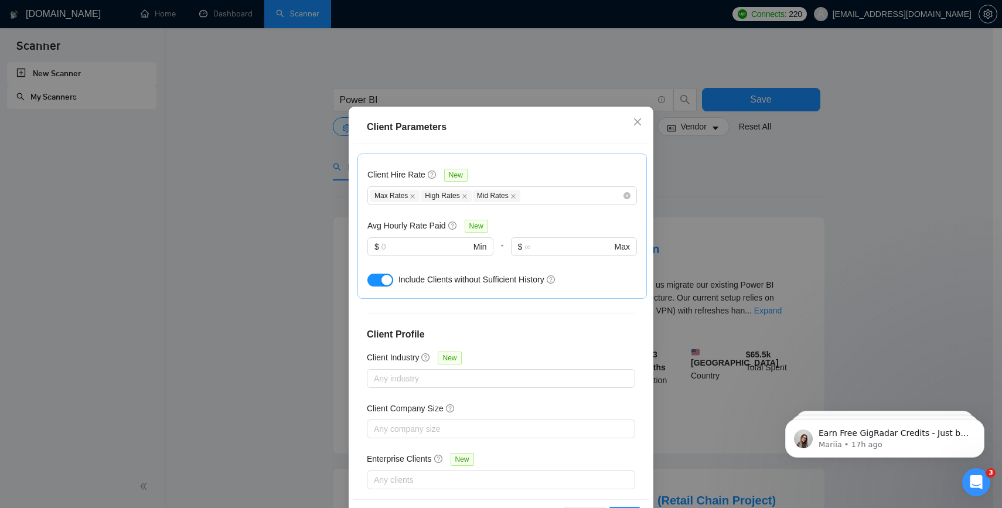
scroll to position [69, 0]
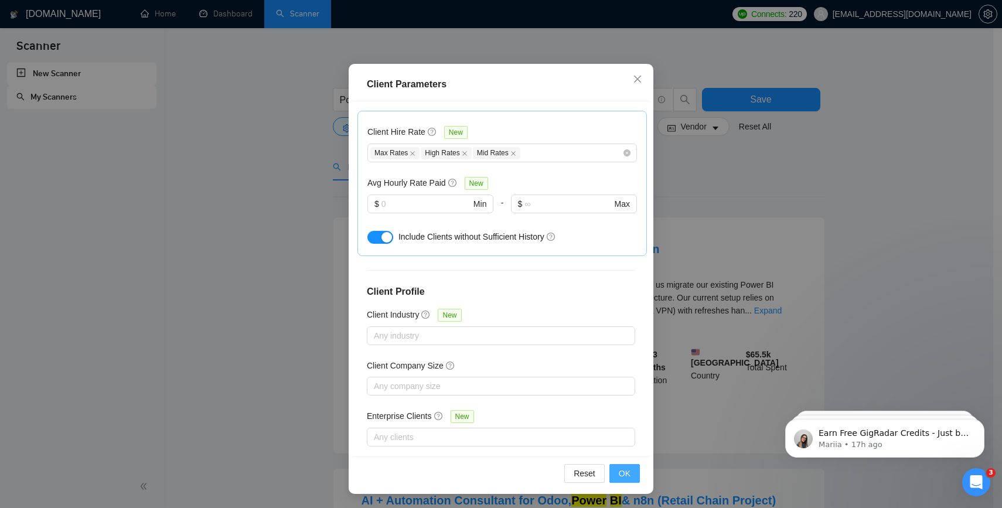
click at [625, 480] on button "OK" at bounding box center [625, 473] width 30 height 19
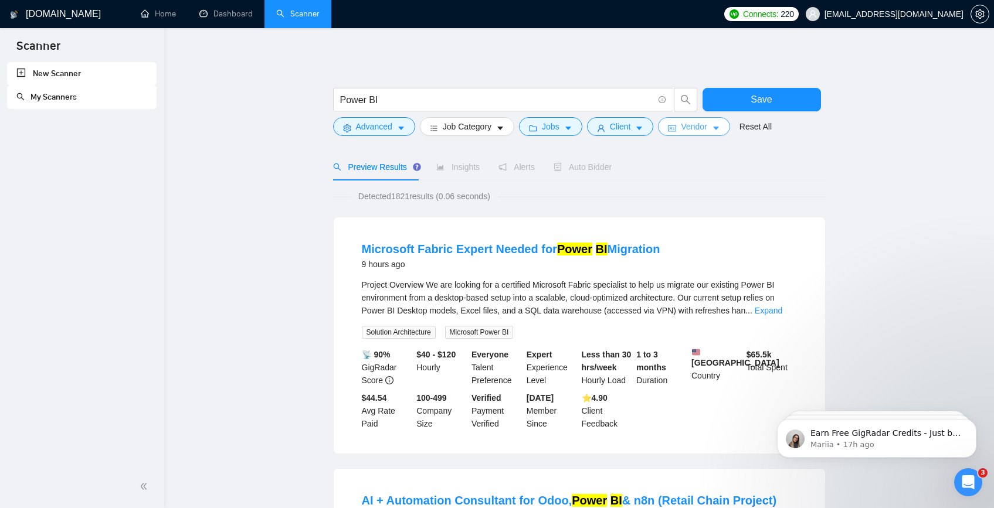
click at [669, 124] on button "Vendor" at bounding box center [694, 126] width 72 height 19
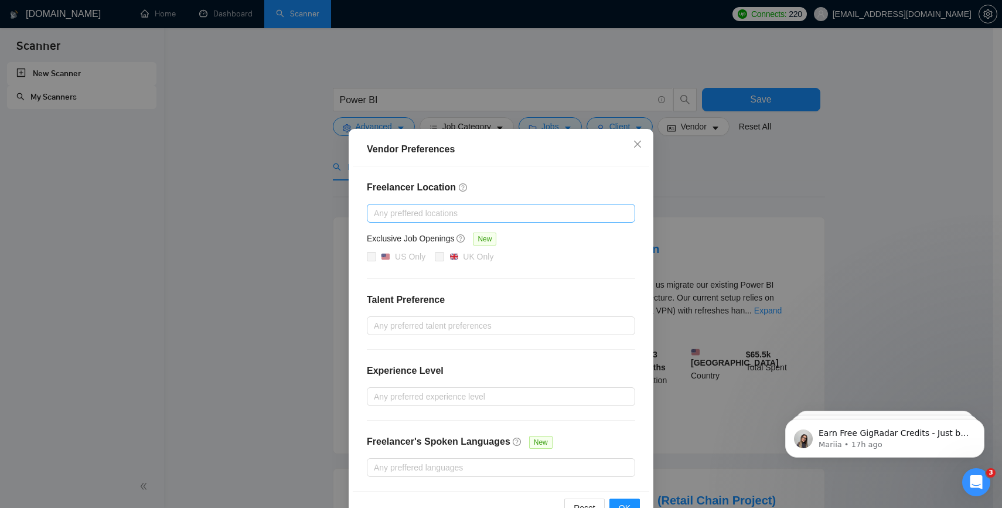
click at [437, 205] on div "Any preffered locations" at bounding box center [501, 213] width 268 height 19
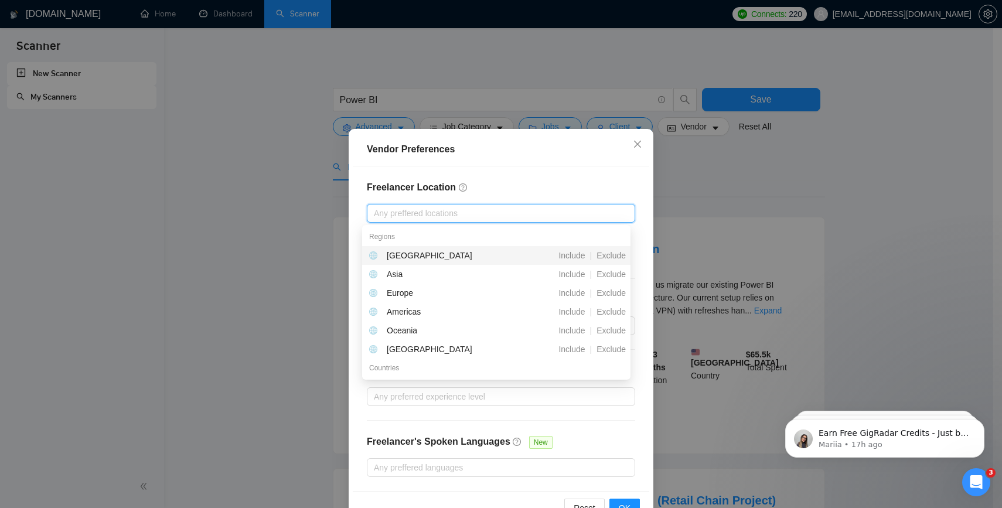
click at [512, 176] on div "Freelancer Location Any preffered locations Exclusive Job Openings New US Only …" at bounding box center [501, 328] width 297 height 325
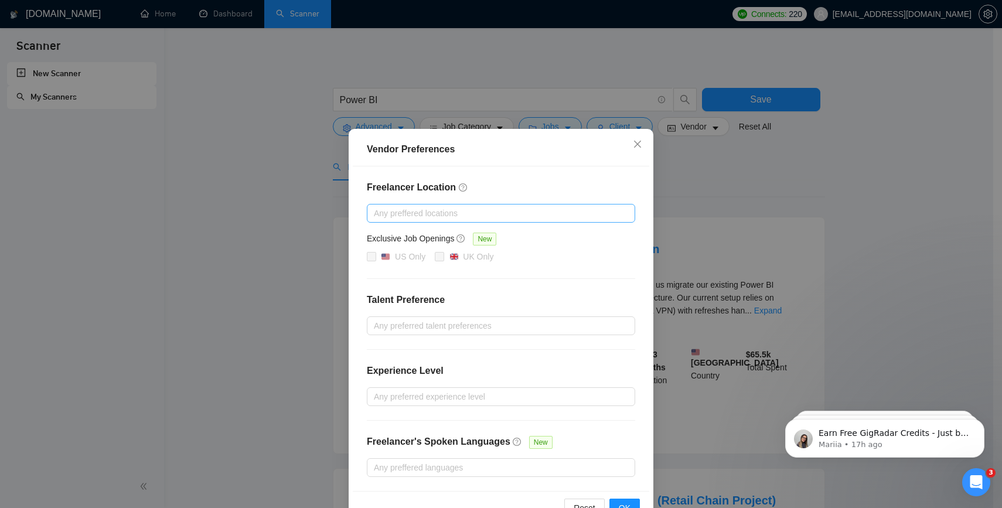
click at [452, 208] on div at bounding box center [495, 213] width 251 height 14
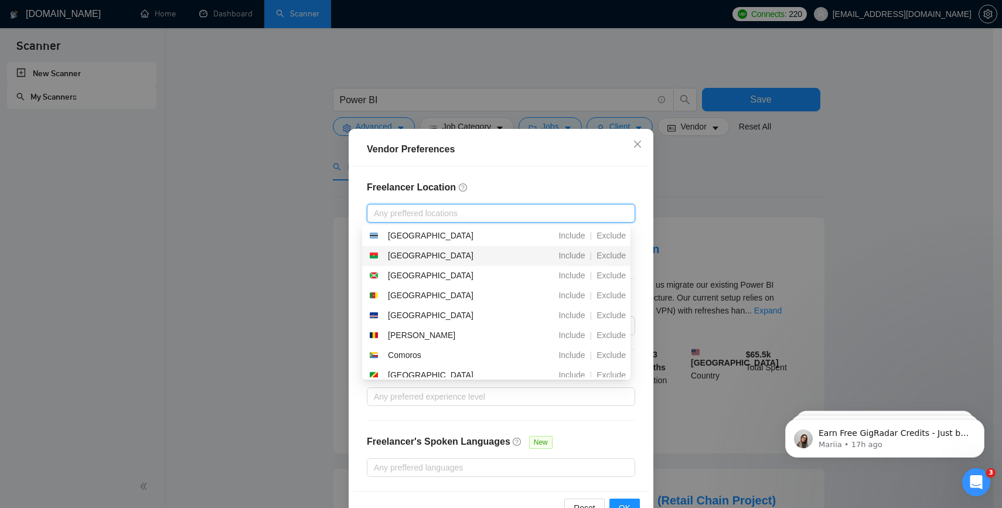
scroll to position [0, 0]
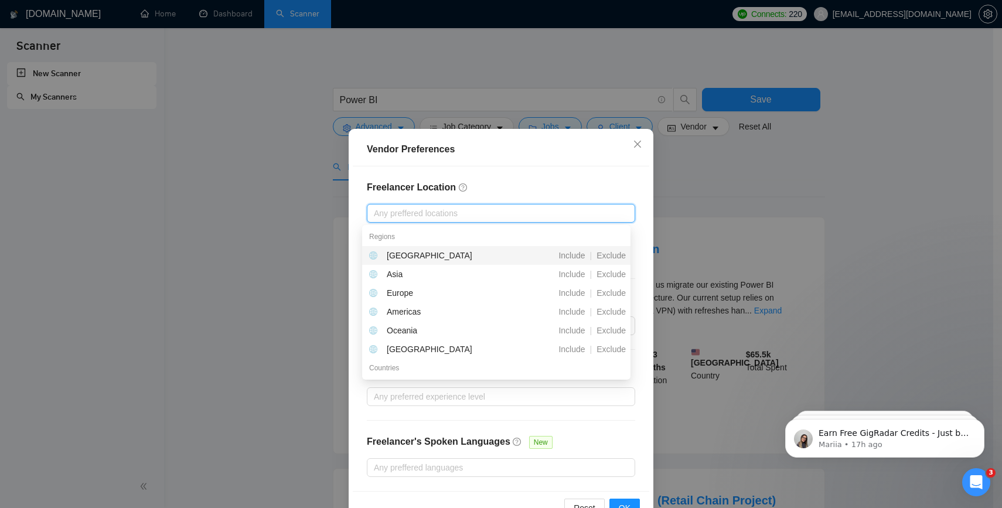
click at [536, 172] on div "Freelancer Location Any preffered locations Exclusive Job Openings New US Only …" at bounding box center [501, 328] width 297 height 325
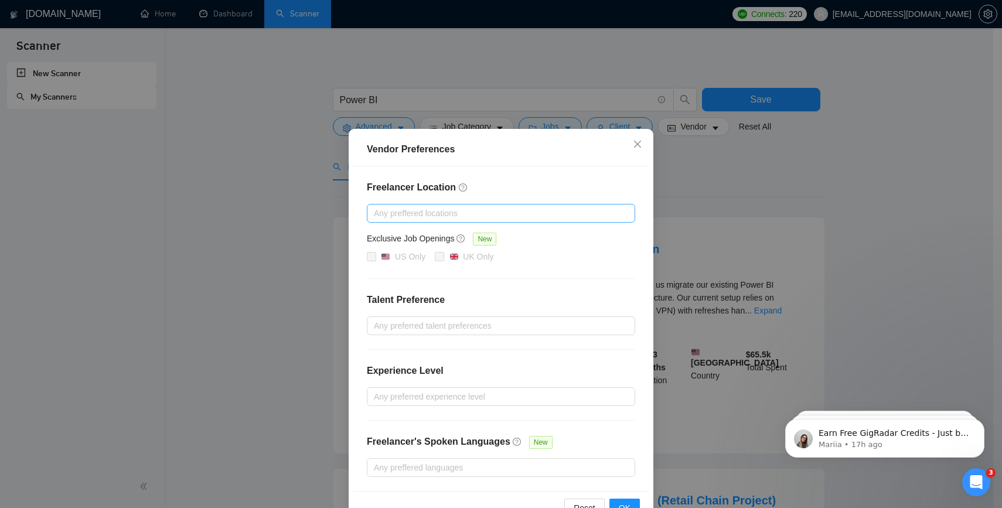
scroll to position [19, 0]
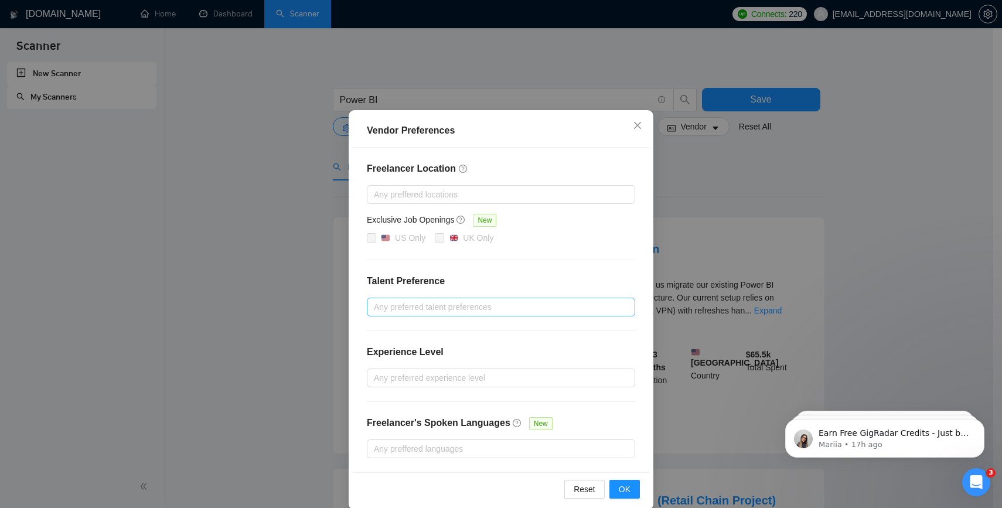
click at [482, 306] on div at bounding box center [495, 307] width 251 height 14
click at [419, 334] on span "Unspecified" at bounding box center [404, 329] width 43 height 9
click at [378, 334] on input "Unspecified" at bounding box center [373, 329] width 8 height 8
checkbox input "true"
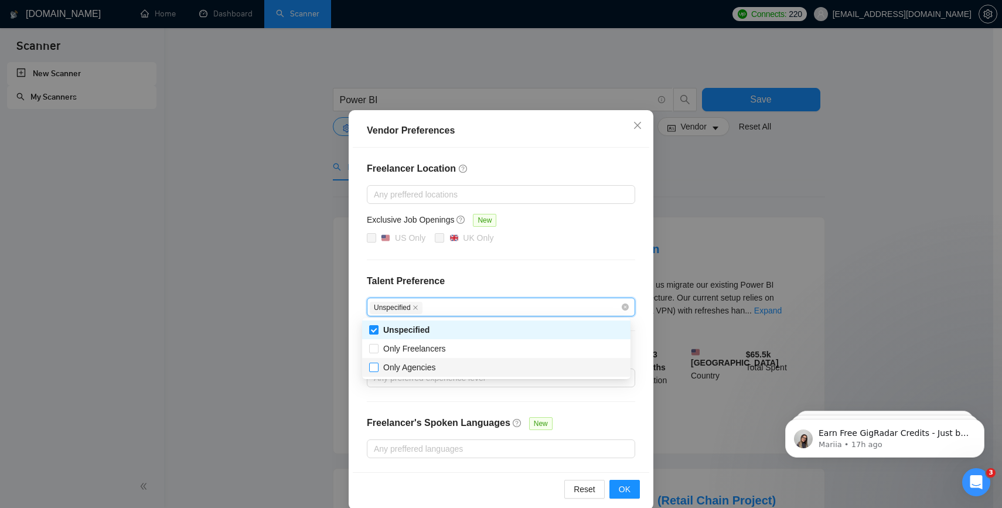
click at [407, 369] on span "Only Agencies" at bounding box center [409, 367] width 53 height 9
click at [378, 369] on input "Only Agencies" at bounding box center [373, 367] width 8 height 8
checkbox input "true"
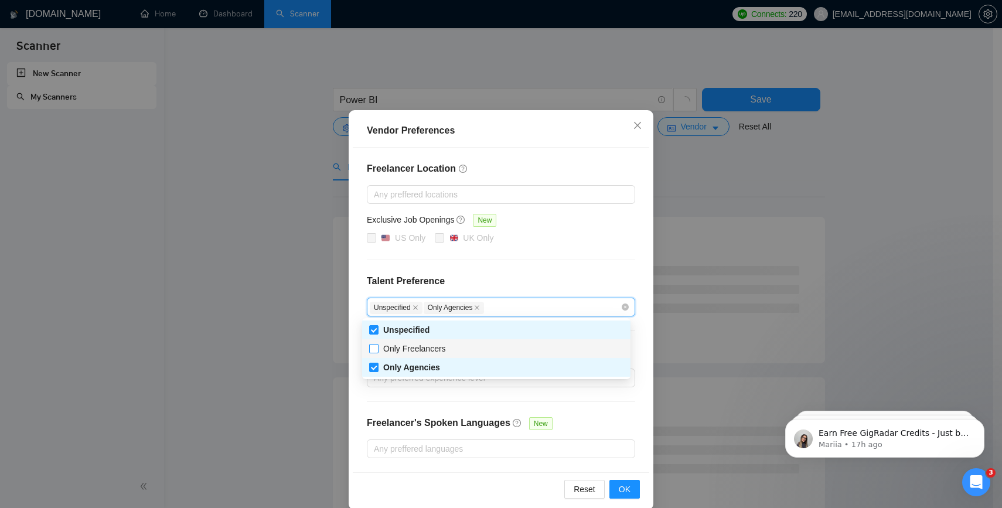
click at [402, 347] on span "Only Freelancers" at bounding box center [414, 348] width 63 height 9
click at [378, 347] on input "Only Freelancers" at bounding box center [373, 348] width 8 height 8
checkbox input "true"
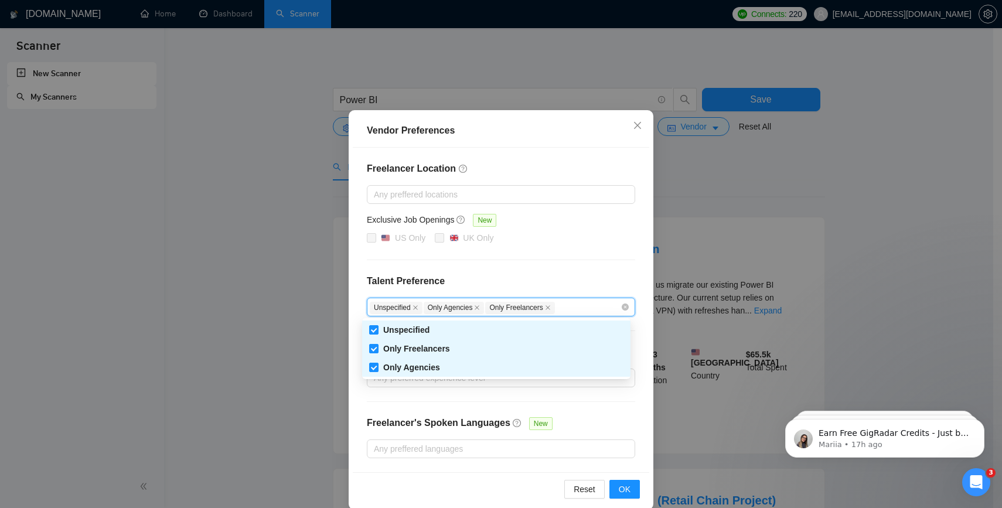
click at [502, 276] on h4 "Talent Preference" at bounding box center [501, 281] width 268 height 14
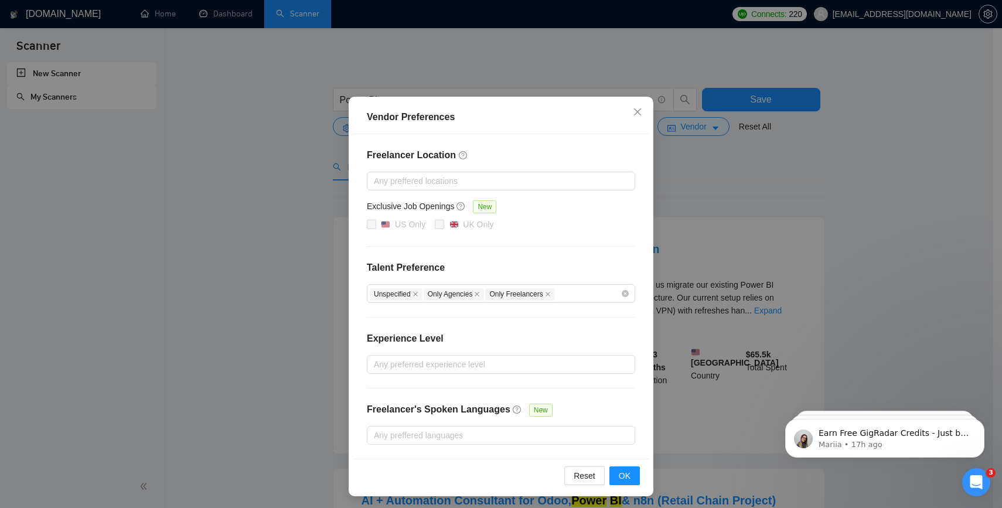
scroll to position [34, 0]
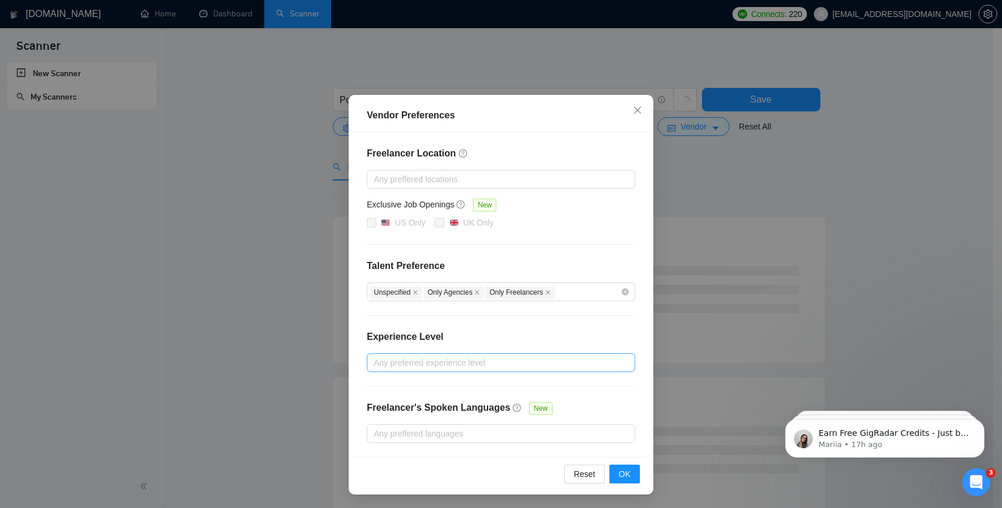
click at [436, 361] on div at bounding box center [495, 363] width 251 height 14
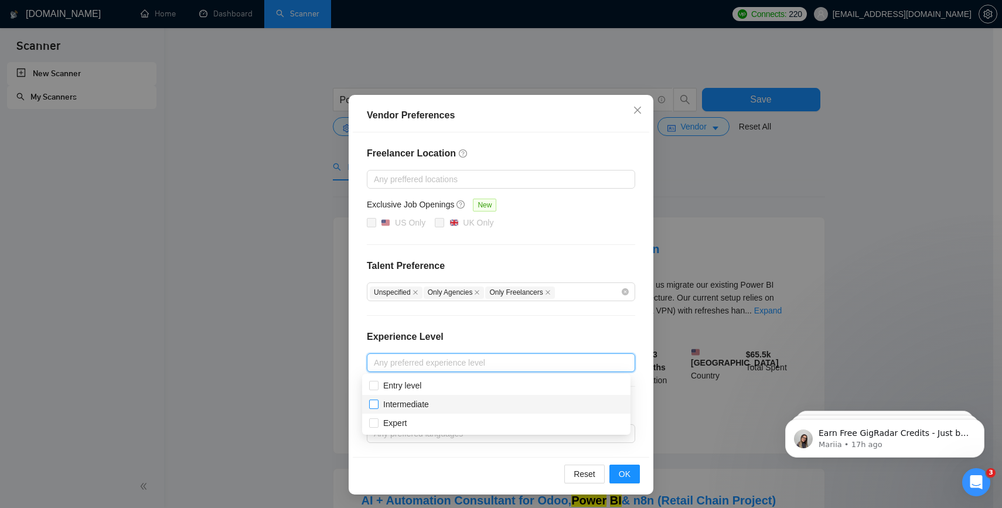
click at [416, 404] on span "Intermediate" at bounding box center [406, 404] width 46 height 9
click at [378, 404] on input "Intermediate" at bounding box center [373, 404] width 8 height 8
checkbox input "true"
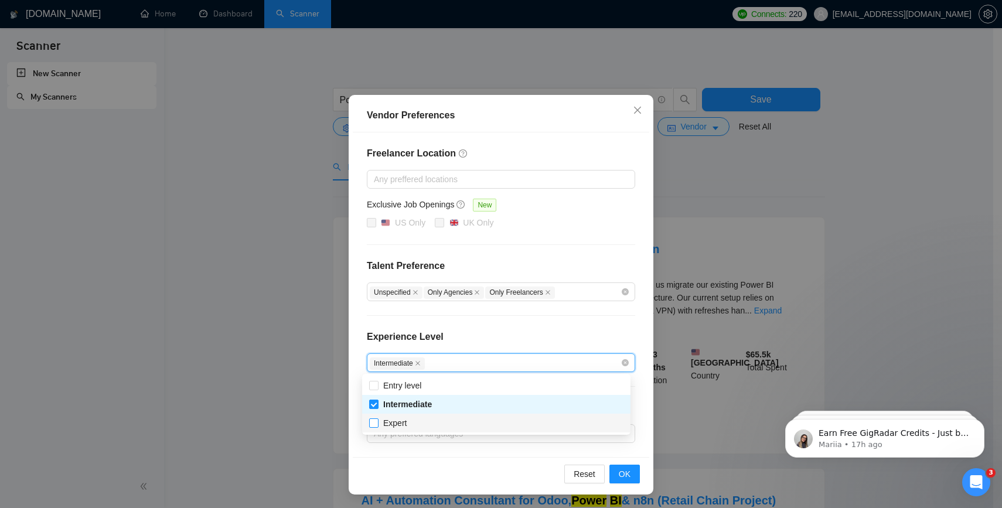
click at [406, 417] on span "Expert" at bounding box center [395, 423] width 33 height 13
click at [378, 419] on input "Expert" at bounding box center [373, 423] width 8 height 8
click at [376, 427] on span at bounding box center [373, 423] width 9 height 9
click at [376, 427] on input "Expert" at bounding box center [373, 423] width 8 height 8
click at [376, 423] on input "Expert" at bounding box center [373, 423] width 8 height 8
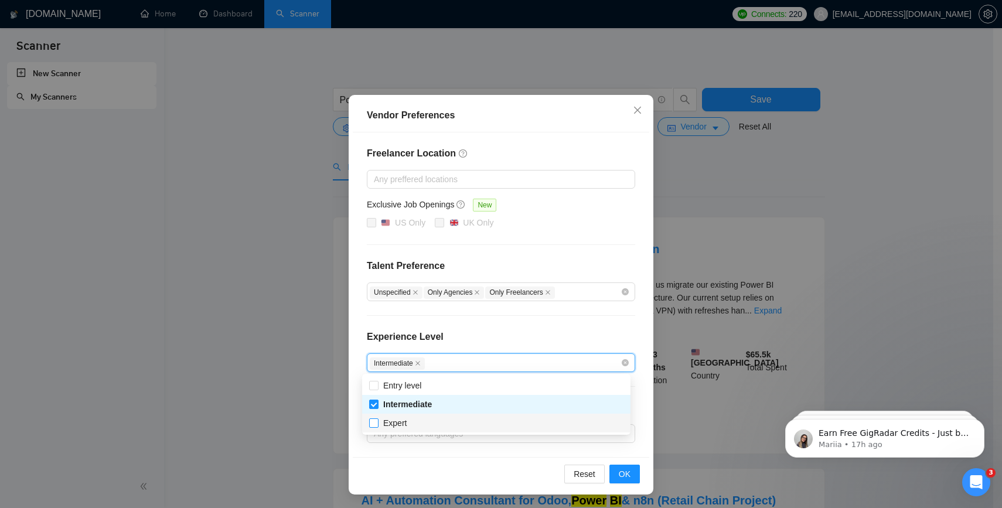
checkbox input "true"
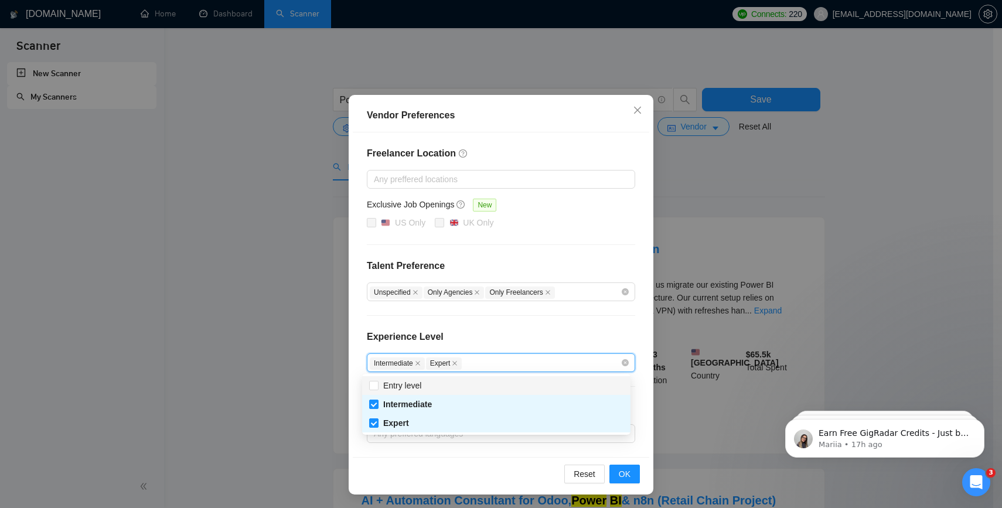
click at [468, 331] on div "Experience Level" at bounding box center [501, 341] width 268 height 23
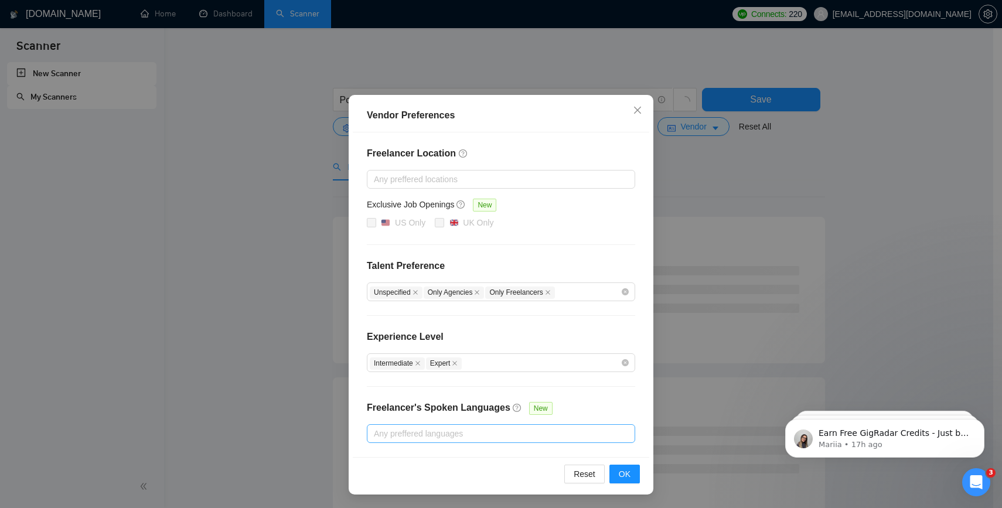
click at [459, 431] on div at bounding box center [495, 434] width 251 height 14
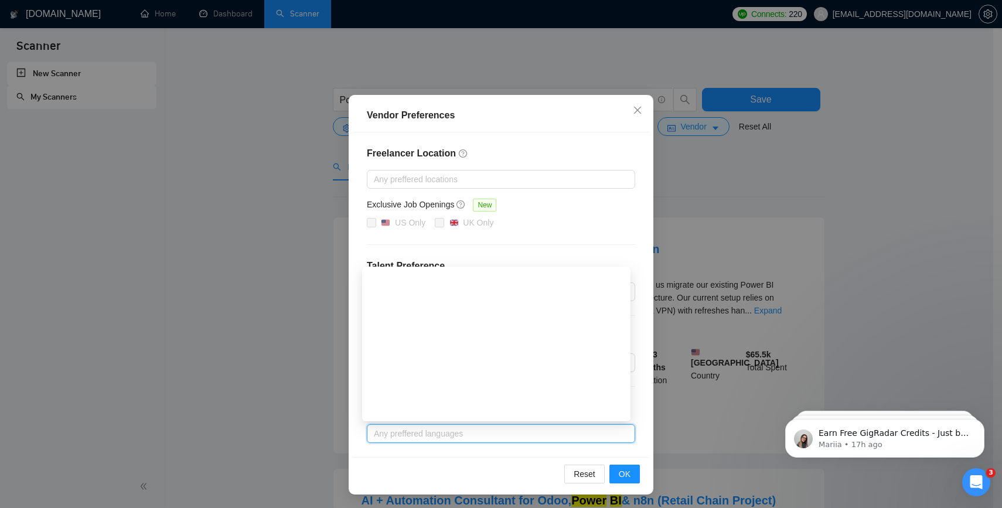
scroll to position [0, 0]
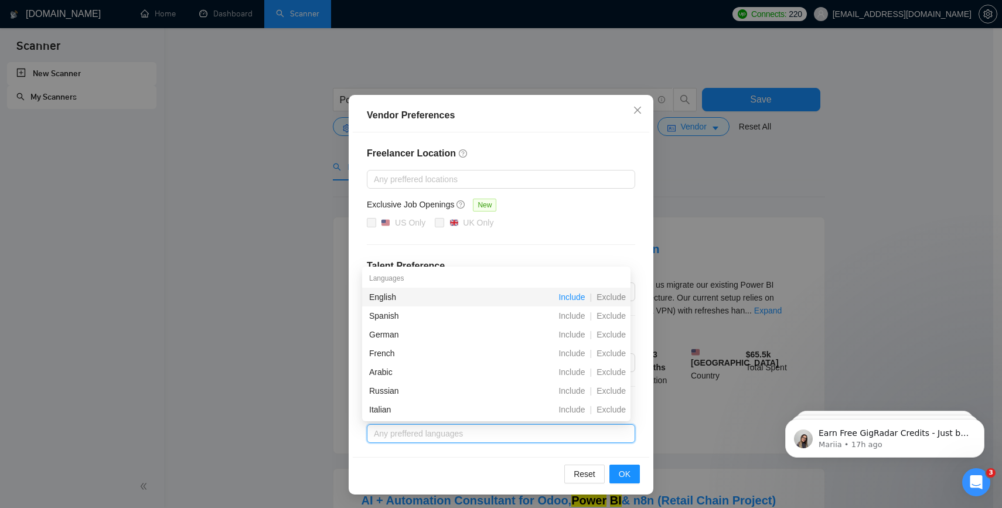
click at [574, 296] on span "Include" at bounding box center [572, 297] width 36 height 9
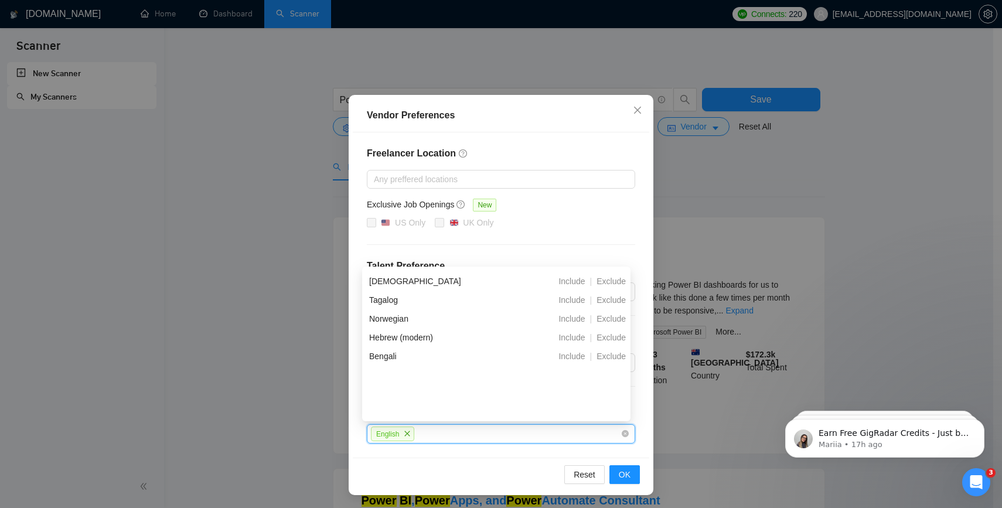
scroll to position [293, 0]
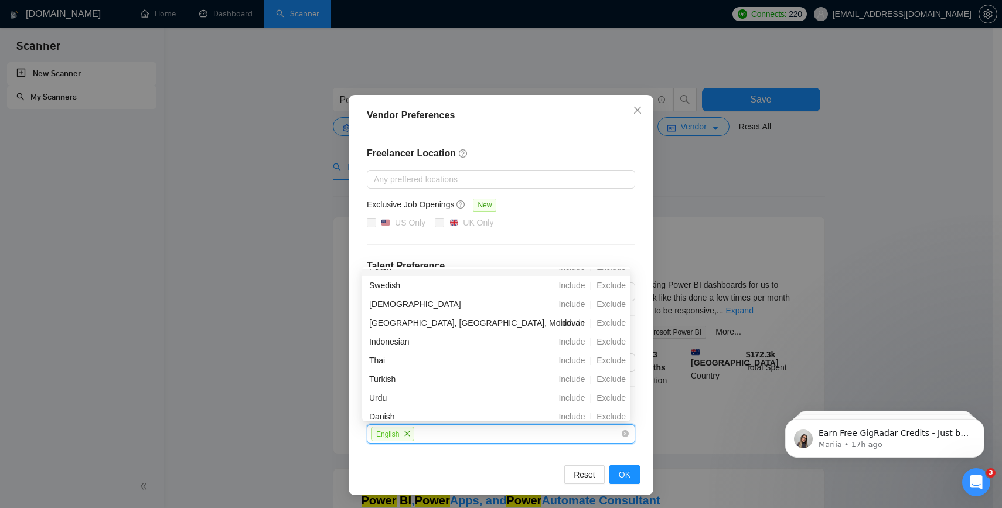
click at [582, 236] on div "Freelancer Location Any preffered locations Exclusive Job Openings New US Only …" at bounding box center [501, 294] width 297 height 325
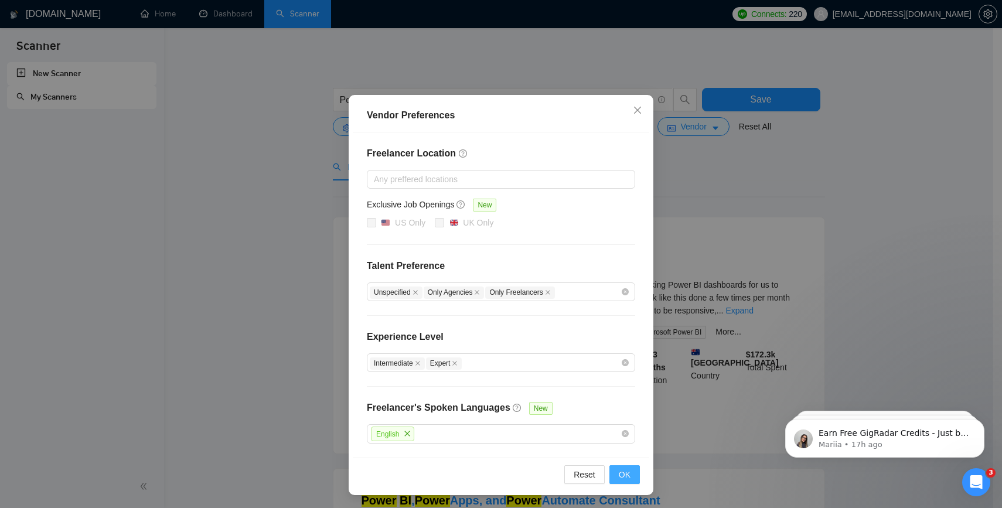
click at [627, 468] on button "OK" at bounding box center [625, 474] width 30 height 19
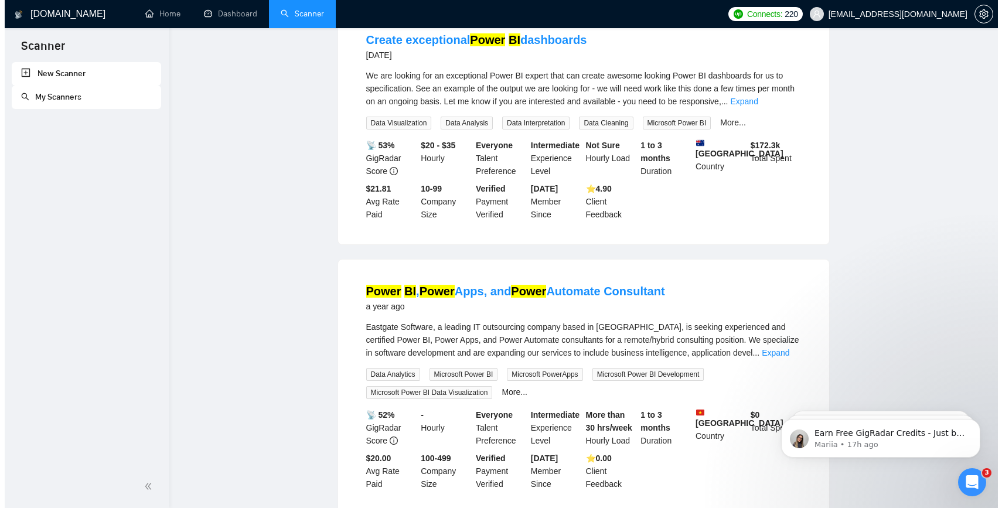
scroll to position [0, 0]
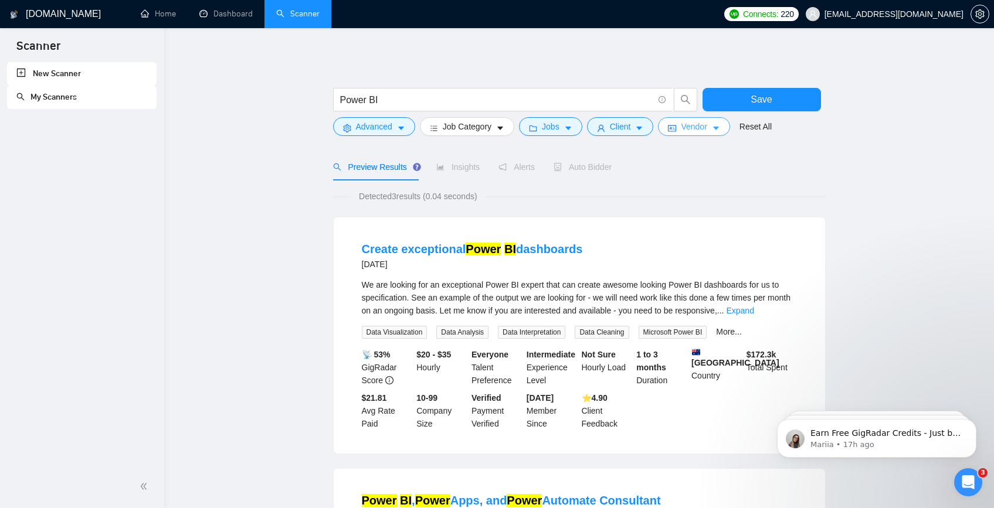
click at [706, 127] on span "Vendor" at bounding box center [694, 126] width 26 height 13
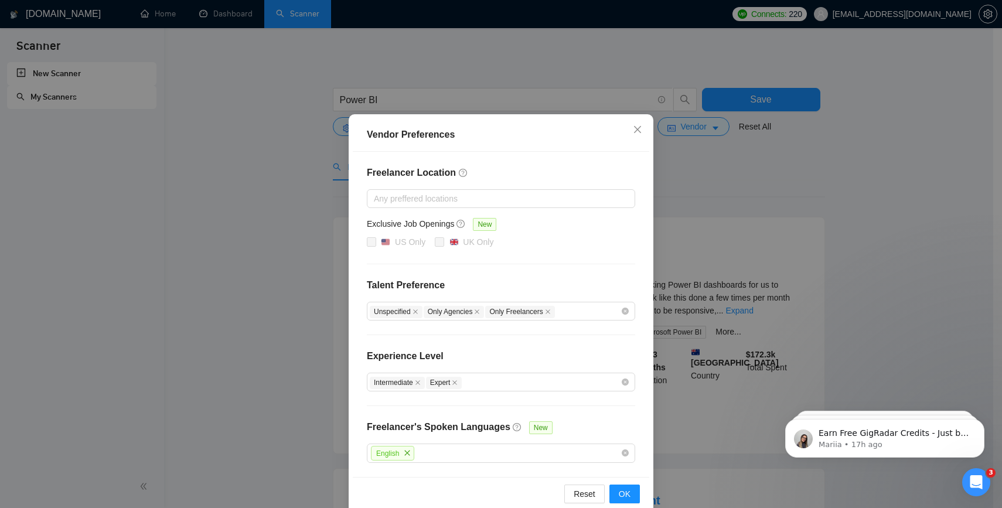
scroll to position [34, 0]
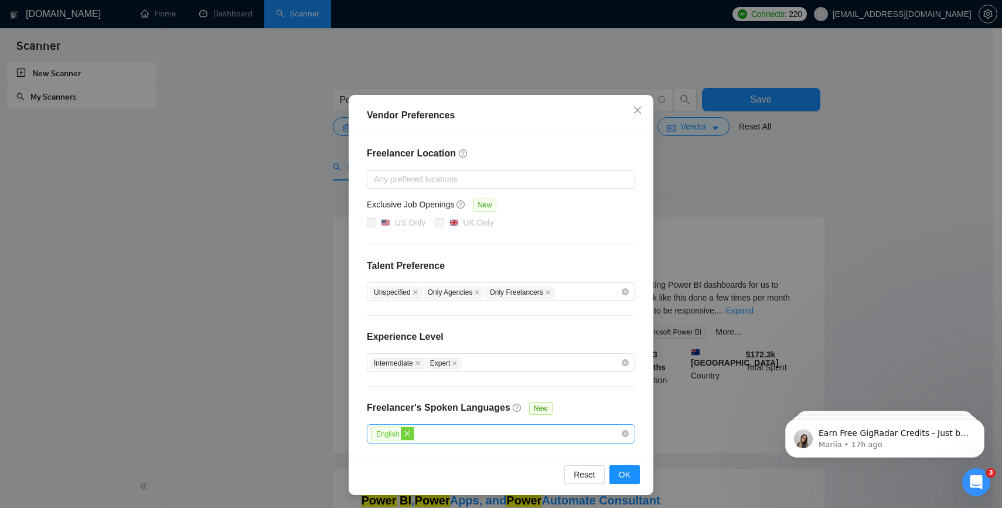
click at [405, 431] on icon "close" at bounding box center [407, 433] width 7 height 7
click at [620, 469] on span "OK" at bounding box center [625, 474] width 12 height 13
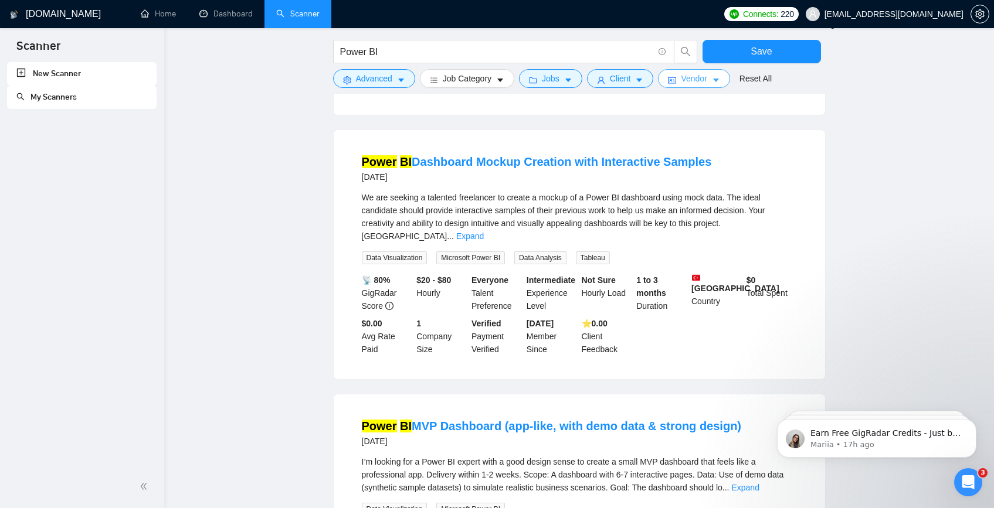
scroll to position [1085, 0]
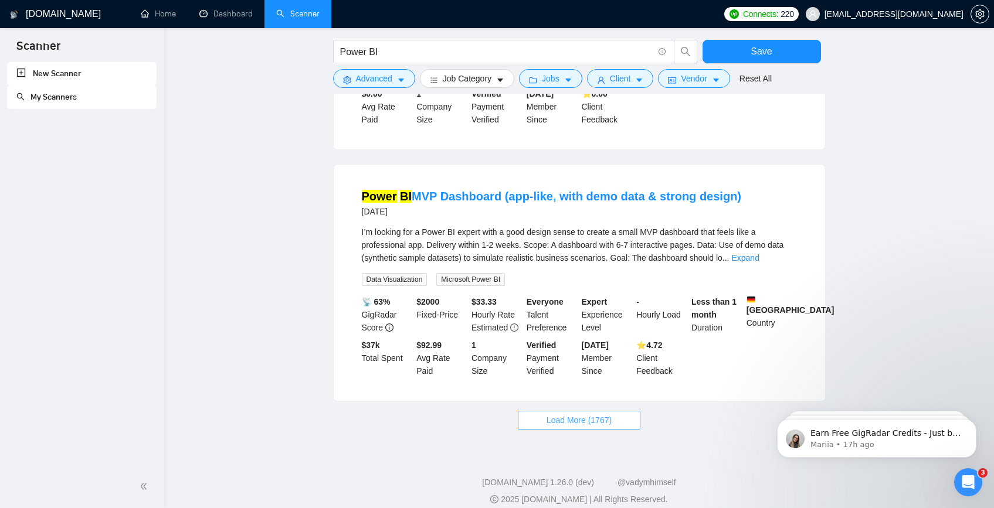
click at [591, 414] on span "Load More (1767)" at bounding box center [578, 420] width 65 height 13
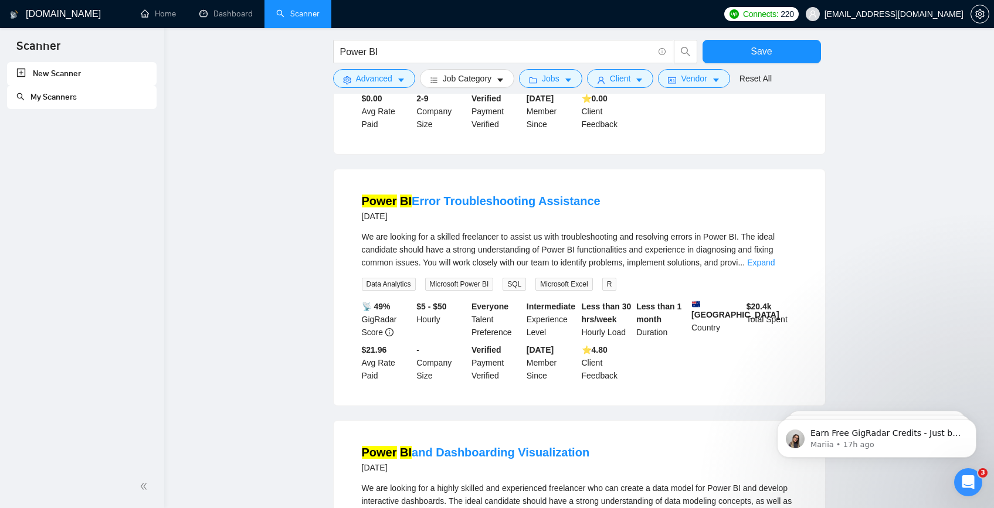
scroll to position [2144, 0]
